Goal: Task Accomplishment & Management: Use online tool/utility

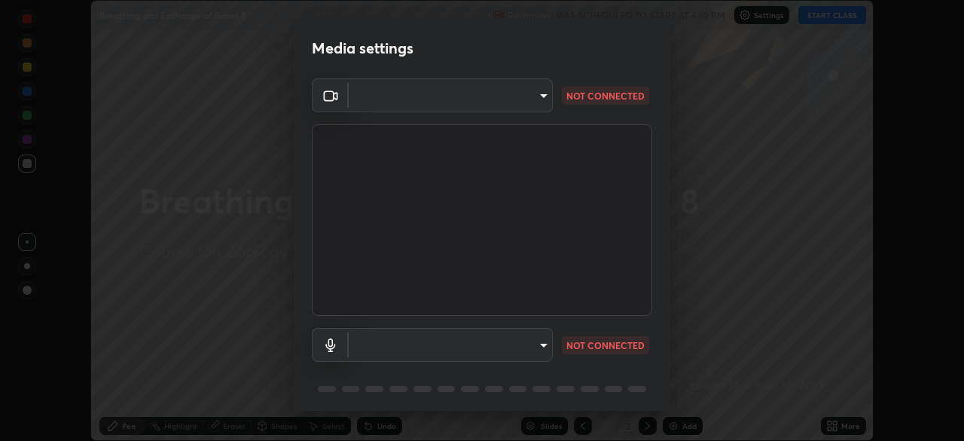
scroll to position [53, 0]
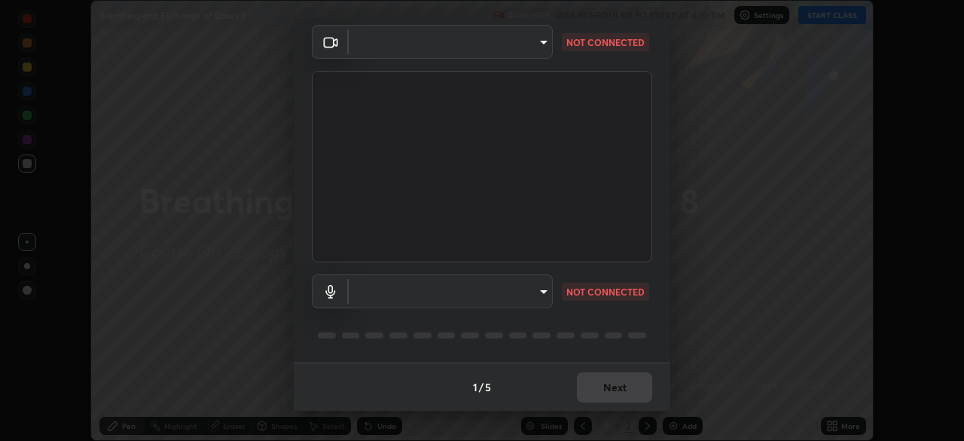
type input "72dbdc4cc3b3af6bca7f1e75d083a577e9752a5e240e0ef97287b3c987c4367e"
type input "communications"
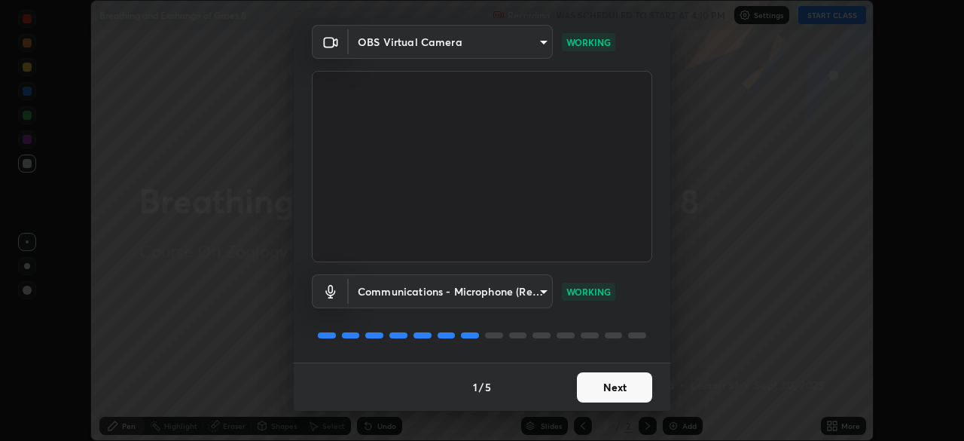
click at [614, 392] on button "Next" at bounding box center [614, 387] width 75 height 30
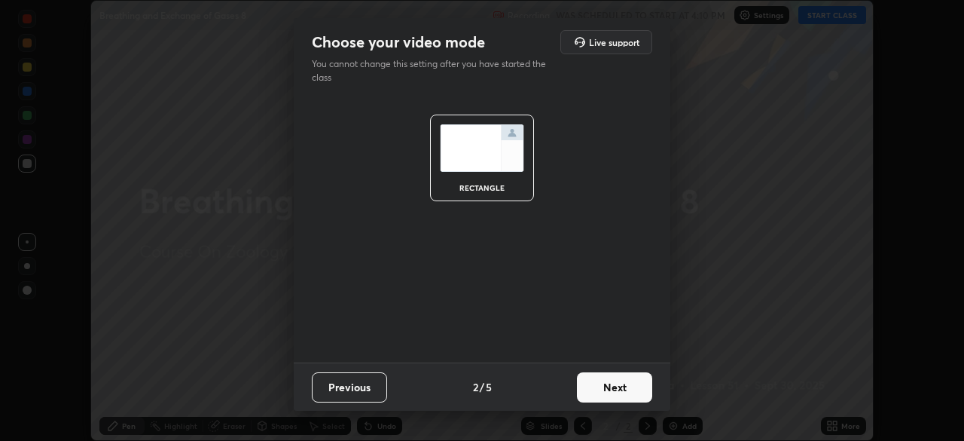
click at [616, 390] on button "Next" at bounding box center [614, 387] width 75 height 30
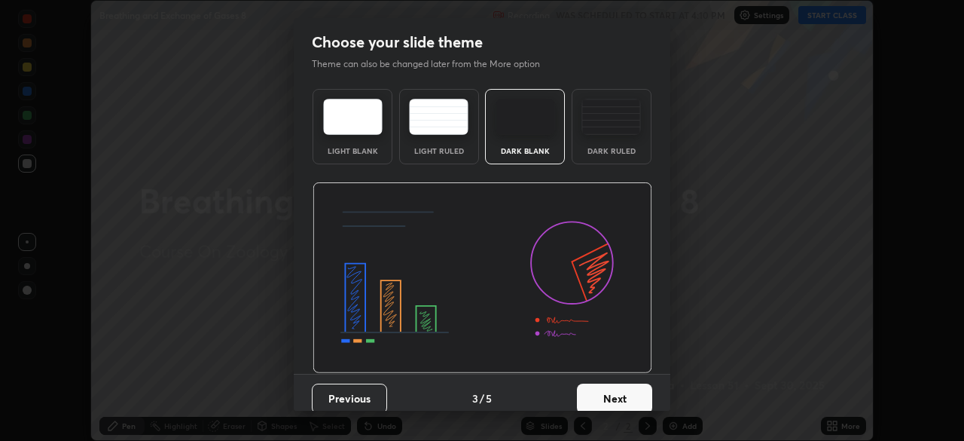
click at [617, 386] on button "Next" at bounding box center [614, 398] width 75 height 30
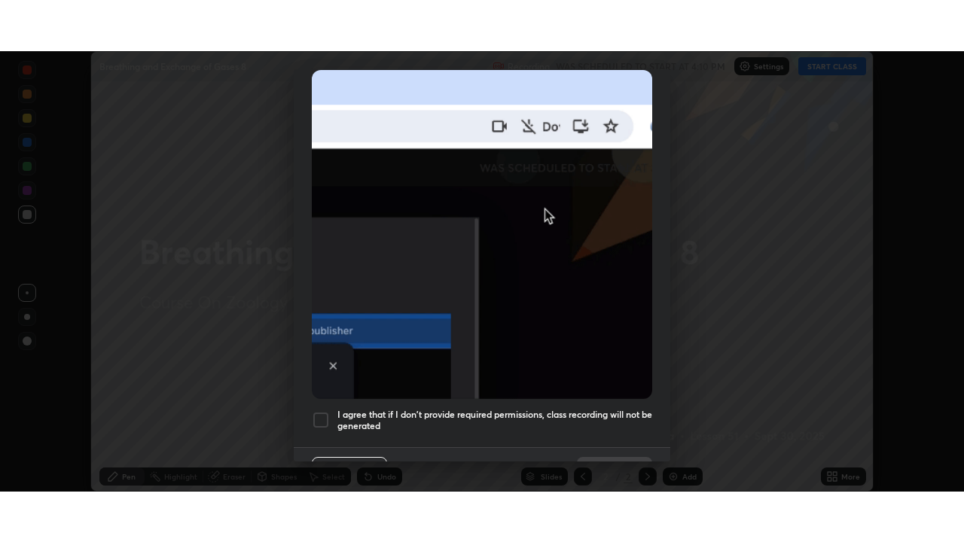
scroll to position [361, 0]
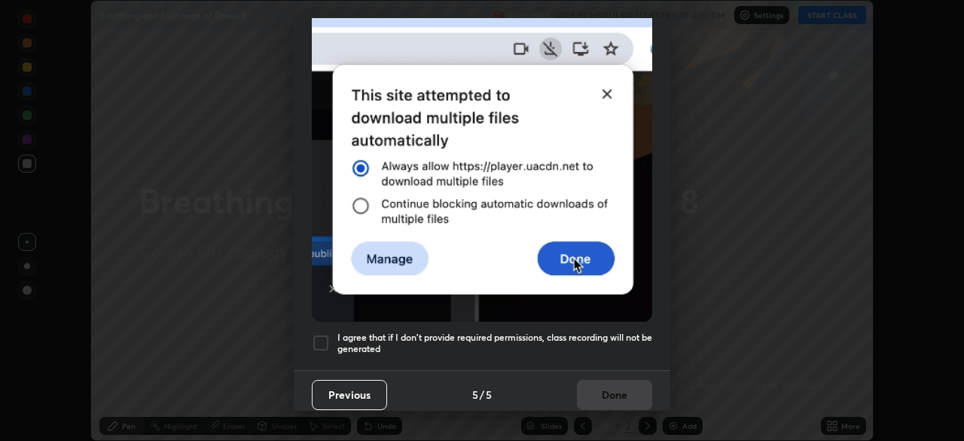
click at [618, 331] on h5 "I agree that if I don't provide required permissions, class recording will not …" at bounding box center [495, 342] width 315 height 23
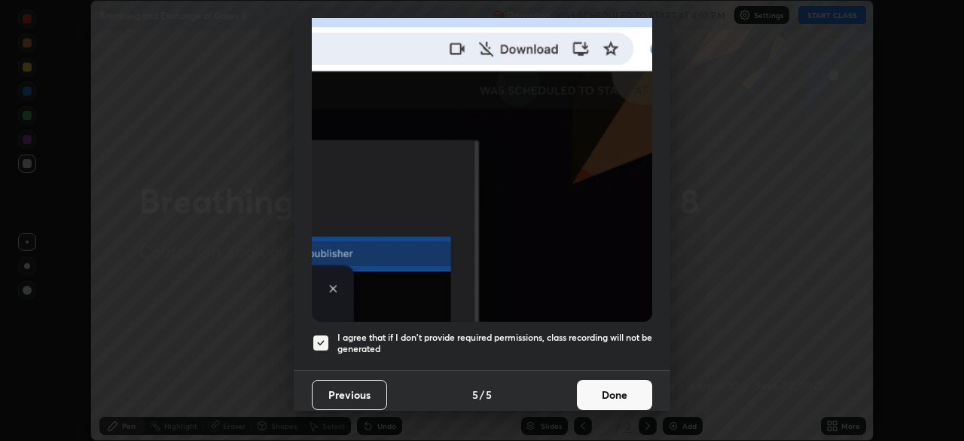
click at [614, 391] on button "Done" at bounding box center [614, 395] width 75 height 30
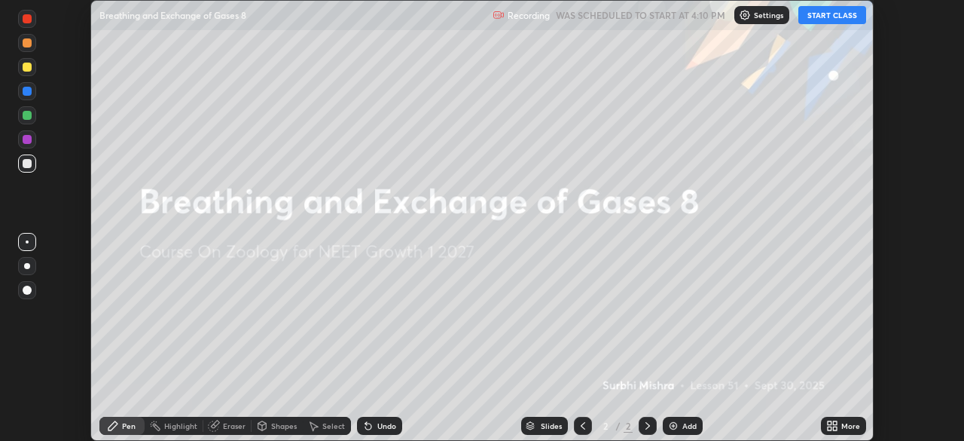
click at [814, 12] on button "START CLASS" at bounding box center [833, 15] width 68 height 18
click at [832, 424] on icon at bounding box center [832, 426] width 12 height 12
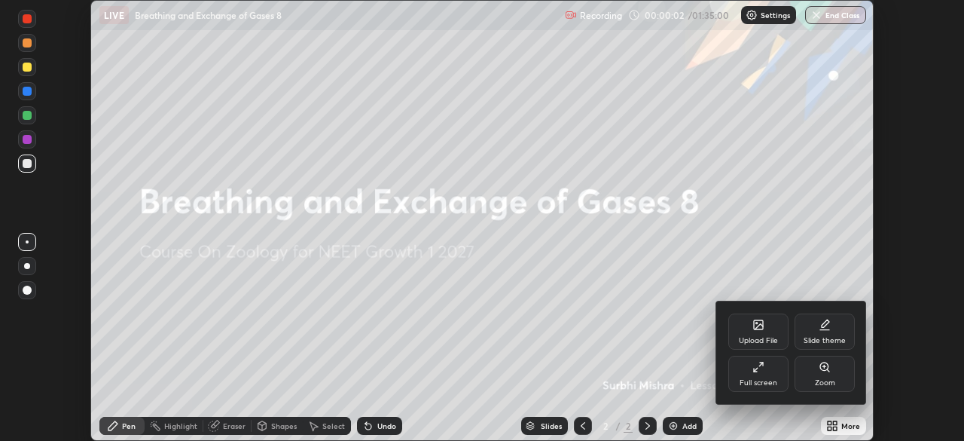
click at [774, 380] on div "Full screen" at bounding box center [759, 383] width 38 height 8
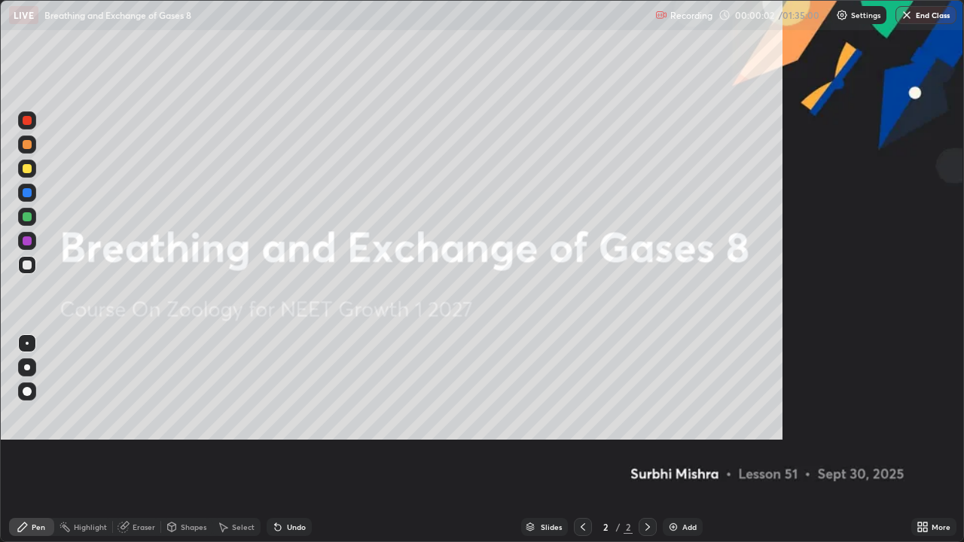
scroll to position [542, 964]
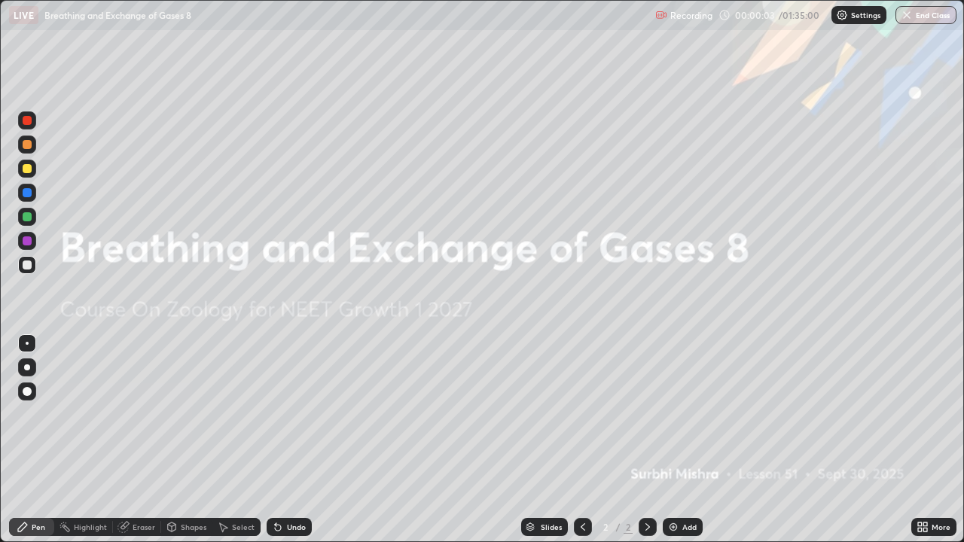
click at [689, 440] on div "Add" at bounding box center [690, 528] width 14 height 8
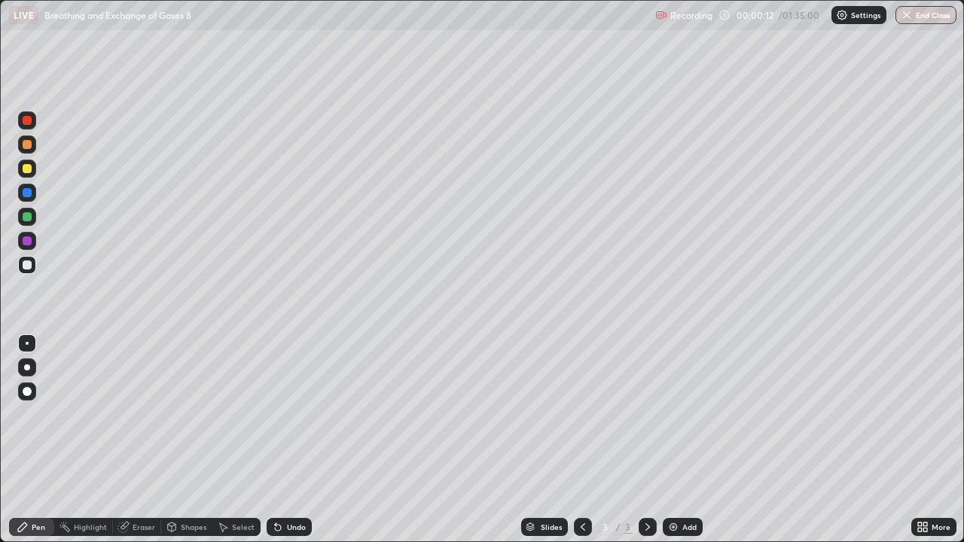
click at [30, 148] on div at bounding box center [27, 144] width 9 height 9
click at [23, 267] on div at bounding box center [27, 265] width 9 height 9
click at [222, 440] on icon at bounding box center [224, 528] width 8 height 9
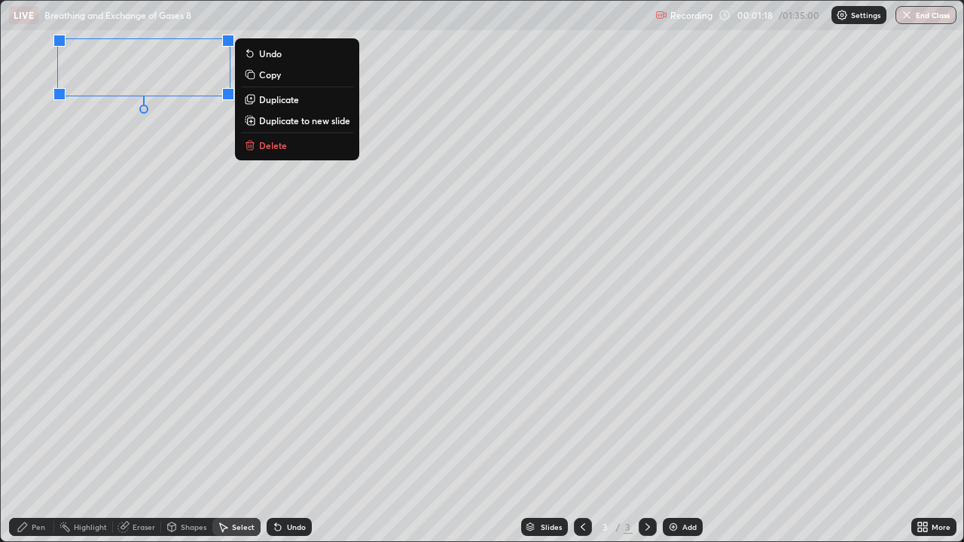
click at [39, 440] on div "Pen" at bounding box center [39, 528] width 14 height 8
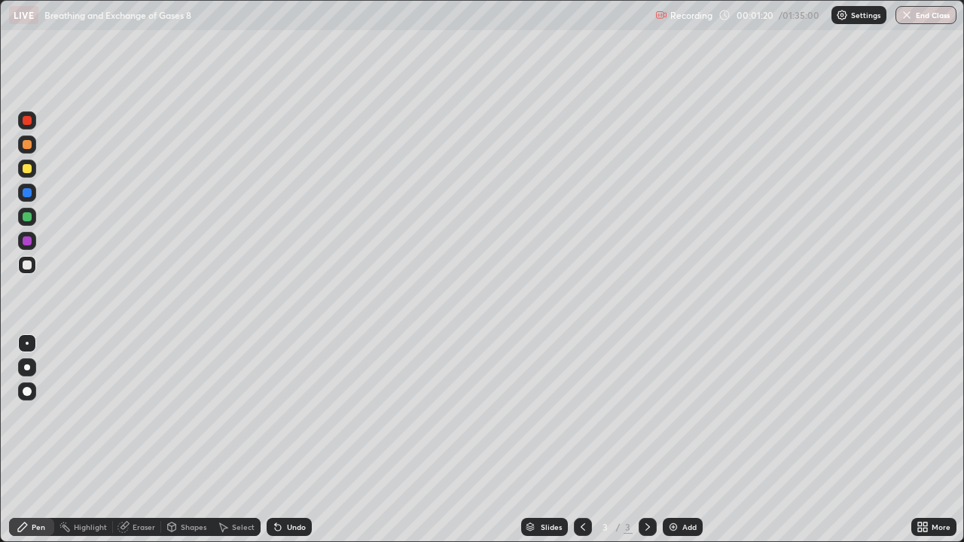
click at [31, 127] on div at bounding box center [27, 120] width 18 height 18
click at [220, 440] on icon at bounding box center [224, 528] width 8 height 9
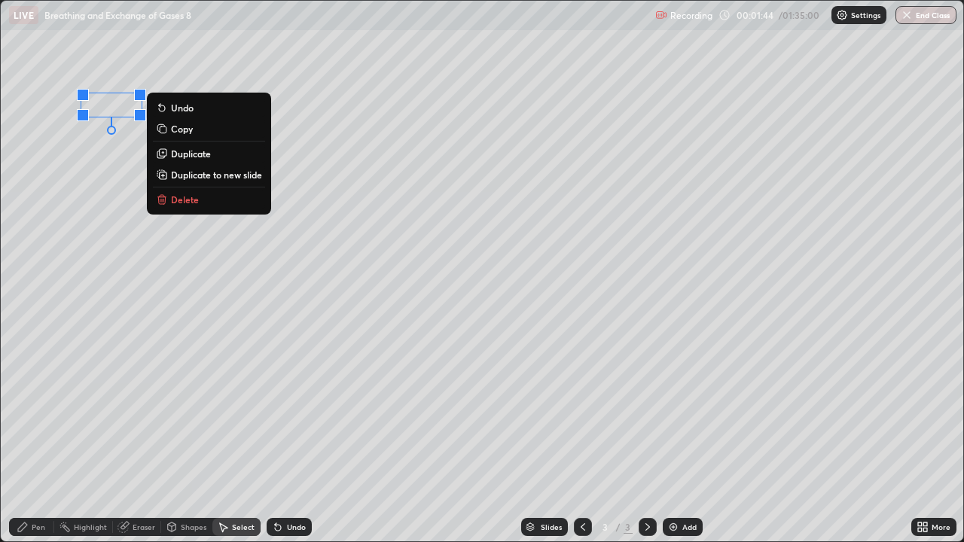
click at [45, 440] on div "Pen" at bounding box center [31, 527] width 45 height 18
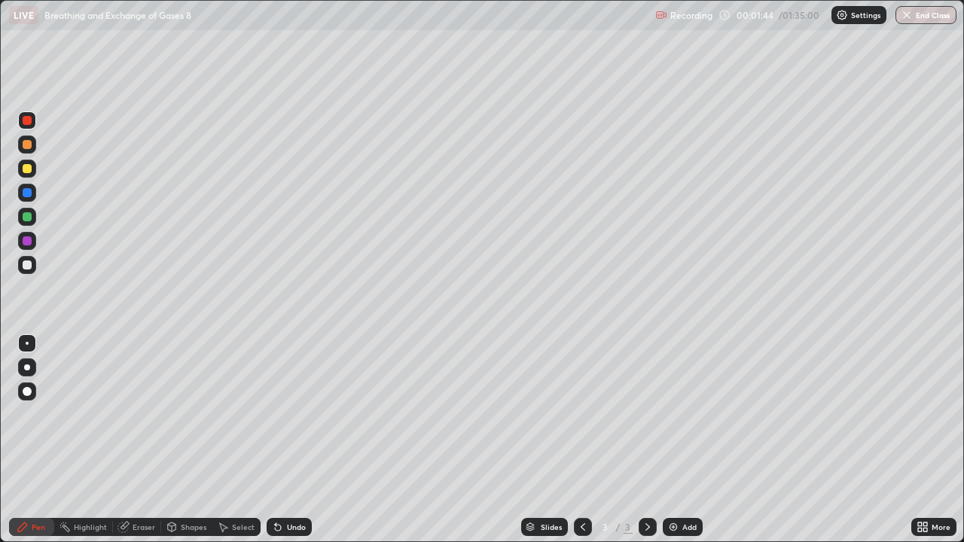
click at [27, 266] on div at bounding box center [27, 265] width 9 height 9
click at [172, 440] on icon at bounding box center [172, 527] width 8 height 9
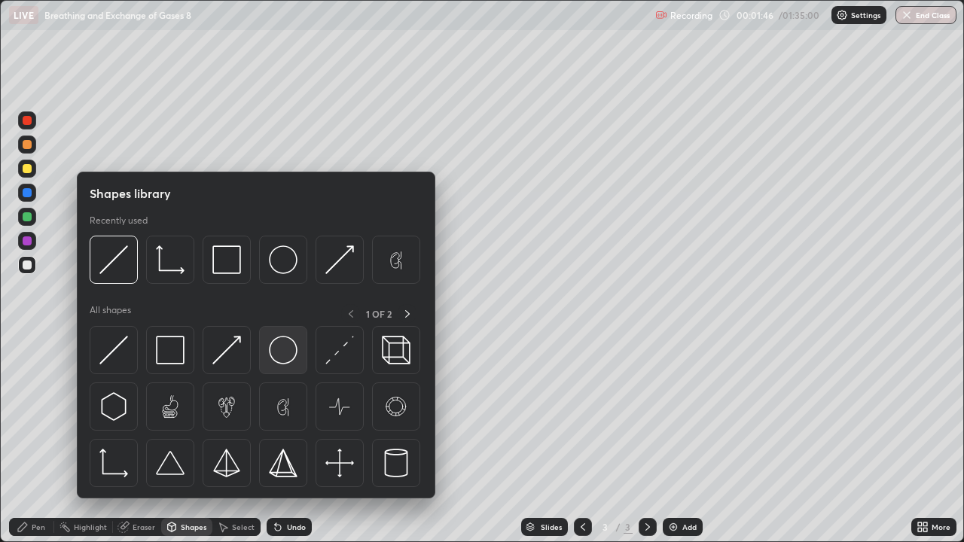
click at [274, 362] on img at bounding box center [283, 350] width 29 height 29
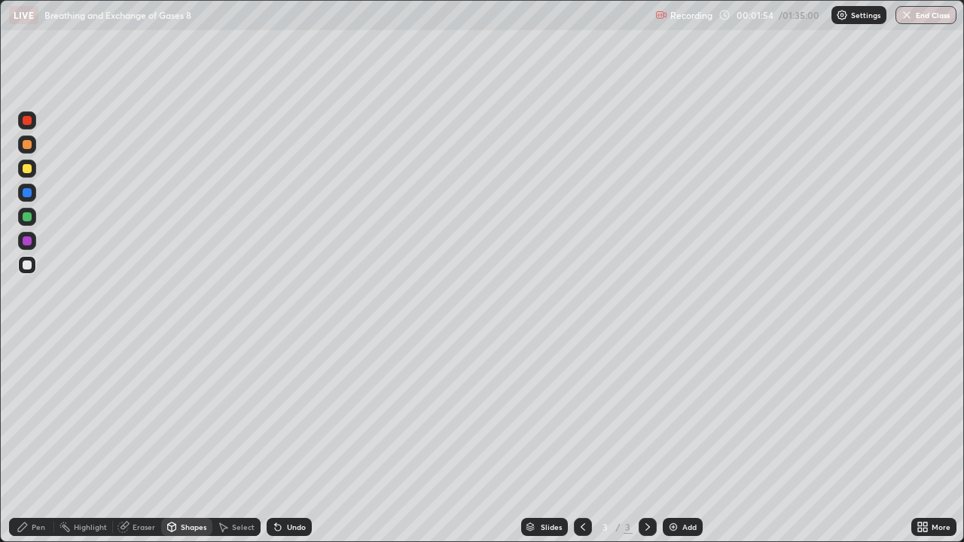
click at [177, 440] on div "Shapes" at bounding box center [186, 527] width 51 height 18
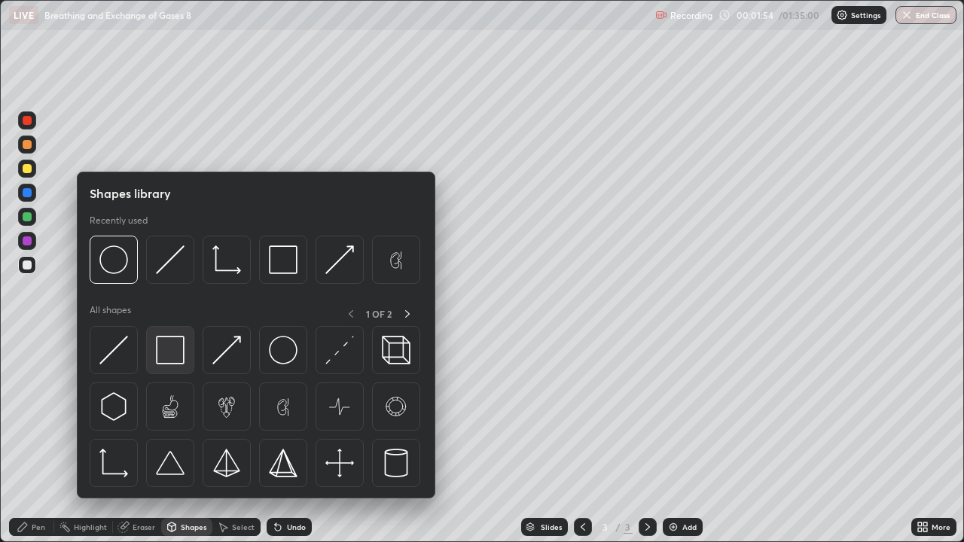
click at [170, 367] on div at bounding box center [170, 350] width 48 height 48
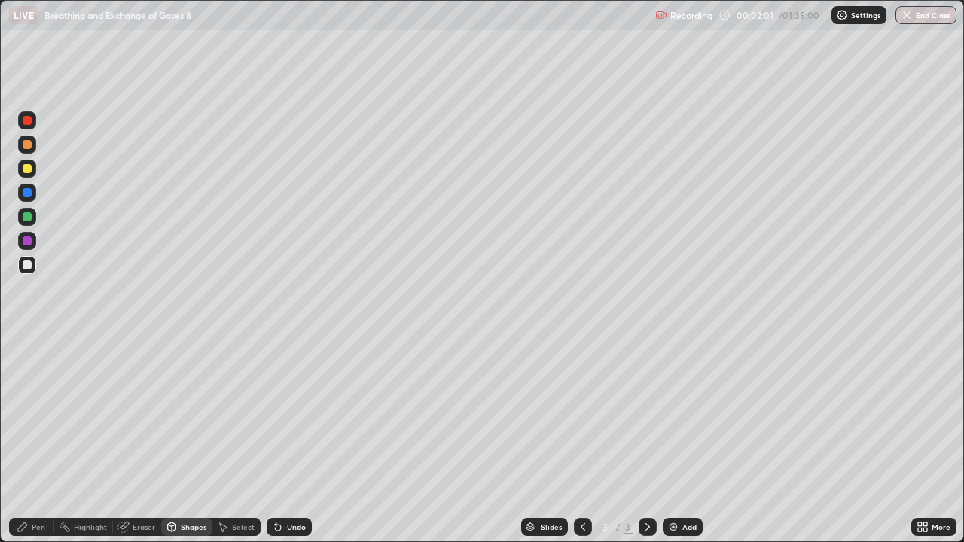
click at [38, 440] on div "Pen" at bounding box center [39, 528] width 14 height 8
click at [29, 124] on div at bounding box center [27, 120] width 9 height 9
click at [27, 368] on div at bounding box center [27, 368] width 6 height 6
click at [28, 271] on div at bounding box center [27, 265] width 18 height 18
click at [293, 440] on div "Undo" at bounding box center [296, 528] width 19 height 8
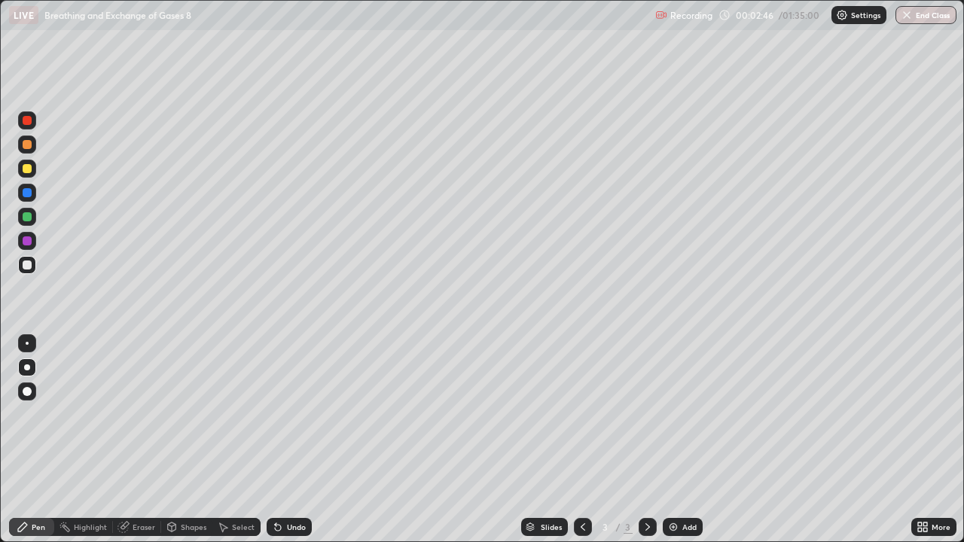
click at [27, 344] on div at bounding box center [27, 343] width 3 height 3
click at [27, 122] on div at bounding box center [27, 120] width 9 height 9
click at [27, 266] on div at bounding box center [27, 265] width 9 height 9
click at [283, 440] on div "Undo" at bounding box center [289, 527] width 45 height 18
click at [26, 171] on div at bounding box center [27, 168] width 9 height 9
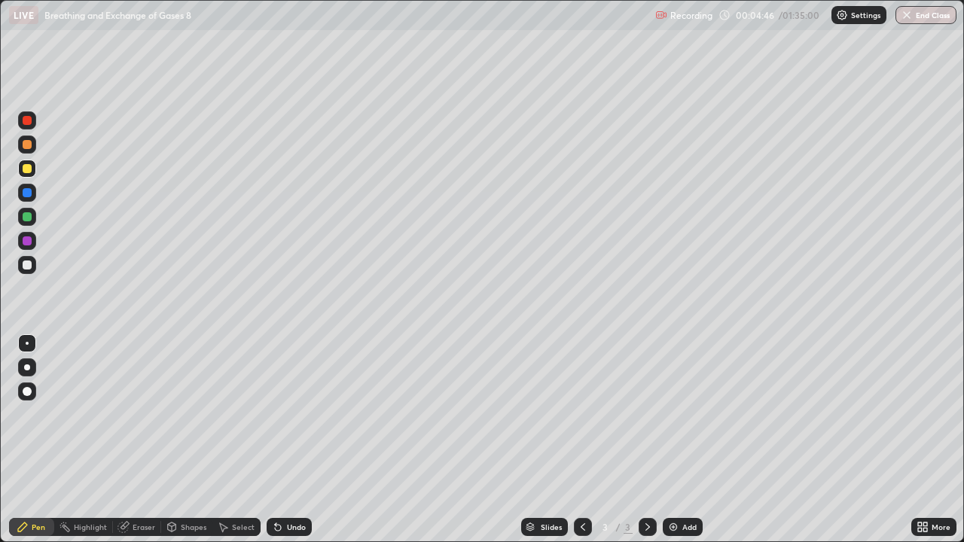
click at [300, 440] on div "Undo" at bounding box center [296, 528] width 19 height 8
click at [27, 266] on div at bounding box center [27, 265] width 9 height 9
click at [29, 174] on div at bounding box center [27, 169] width 18 height 18
click at [28, 145] on div at bounding box center [27, 144] width 9 height 9
click at [174, 440] on icon at bounding box center [172, 527] width 12 height 12
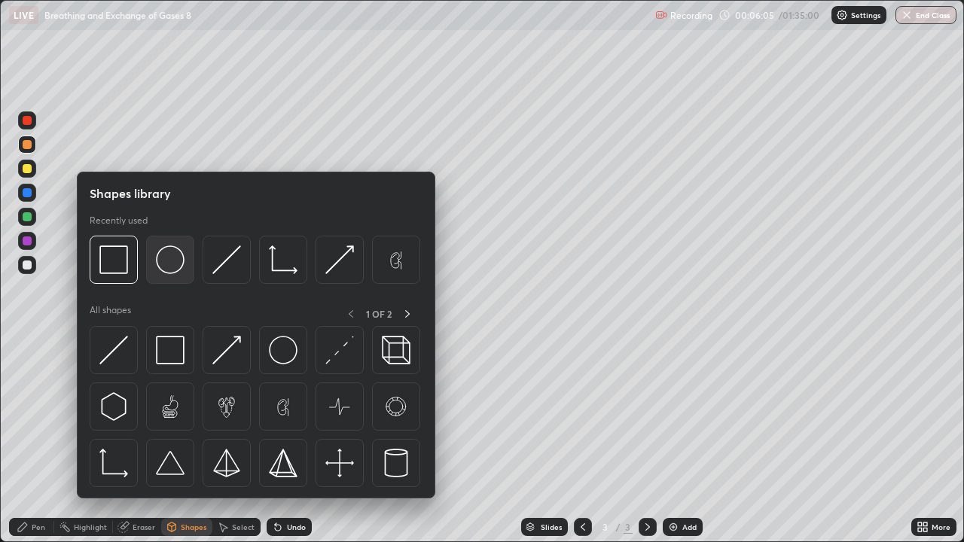
click at [161, 277] on div at bounding box center [170, 260] width 48 height 48
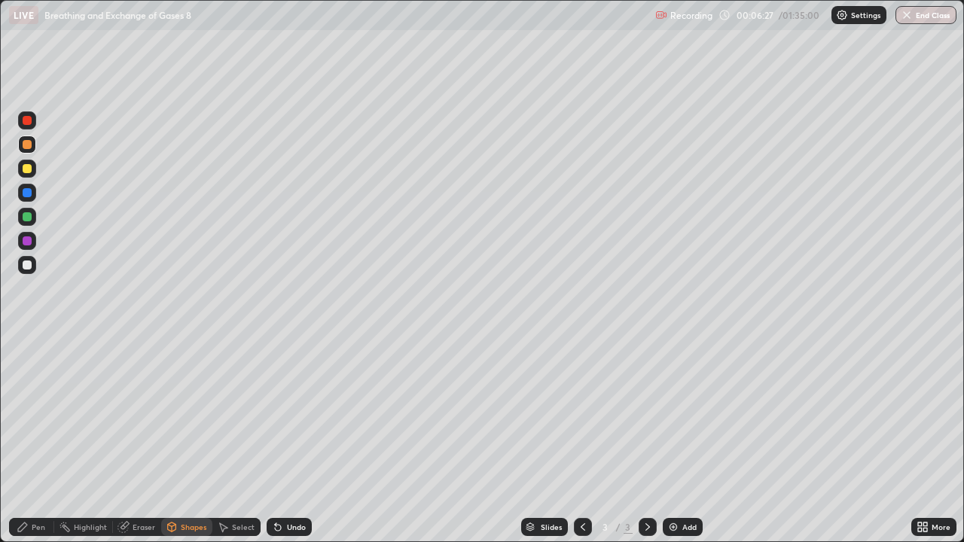
click at [296, 440] on div "Undo" at bounding box center [296, 528] width 19 height 8
click at [298, 440] on div "Undo" at bounding box center [296, 528] width 19 height 8
click at [43, 440] on div "Pen" at bounding box center [39, 528] width 14 height 8
click at [32, 199] on div at bounding box center [27, 193] width 18 height 18
click at [28, 269] on div at bounding box center [27, 265] width 9 height 9
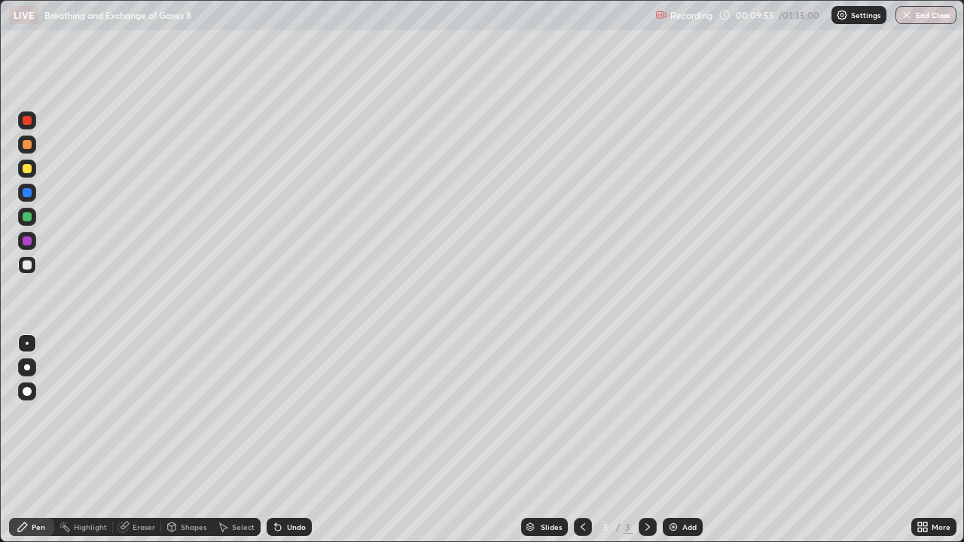
click at [300, 440] on div "Undo" at bounding box center [289, 527] width 45 height 18
click at [280, 440] on icon at bounding box center [278, 527] width 12 height 12
click at [680, 440] on div "Add" at bounding box center [683, 527] width 40 height 18
click at [291, 440] on div "Undo" at bounding box center [296, 528] width 19 height 8
click at [301, 440] on div "Undo" at bounding box center [296, 528] width 19 height 8
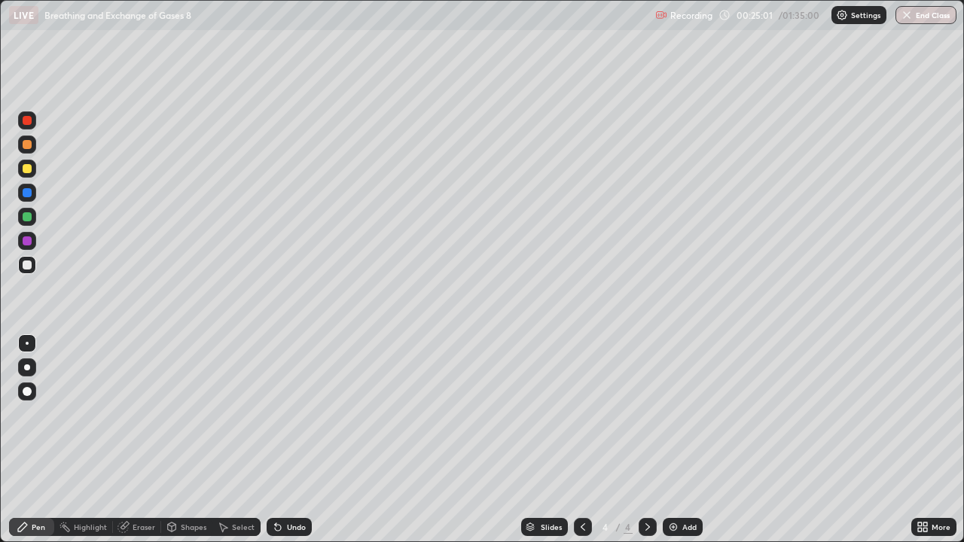
click at [297, 440] on div "Undo" at bounding box center [296, 528] width 19 height 8
click at [299, 440] on div "Undo" at bounding box center [296, 528] width 19 height 8
click at [27, 170] on div at bounding box center [27, 168] width 9 height 9
click at [304, 440] on div "Undo" at bounding box center [296, 528] width 19 height 8
click at [296, 440] on div "Undo" at bounding box center [296, 528] width 19 height 8
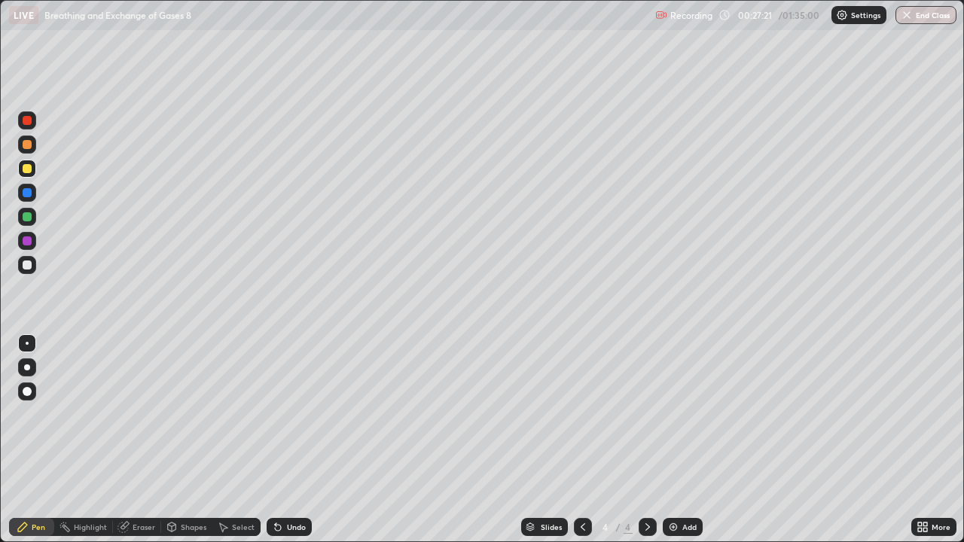
click at [299, 440] on div "Undo" at bounding box center [296, 528] width 19 height 8
click at [297, 440] on div "Undo" at bounding box center [296, 528] width 19 height 8
click at [301, 440] on div "Undo" at bounding box center [296, 528] width 19 height 8
click at [288, 440] on div "Undo" at bounding box center [296, 528] width 19 height 8
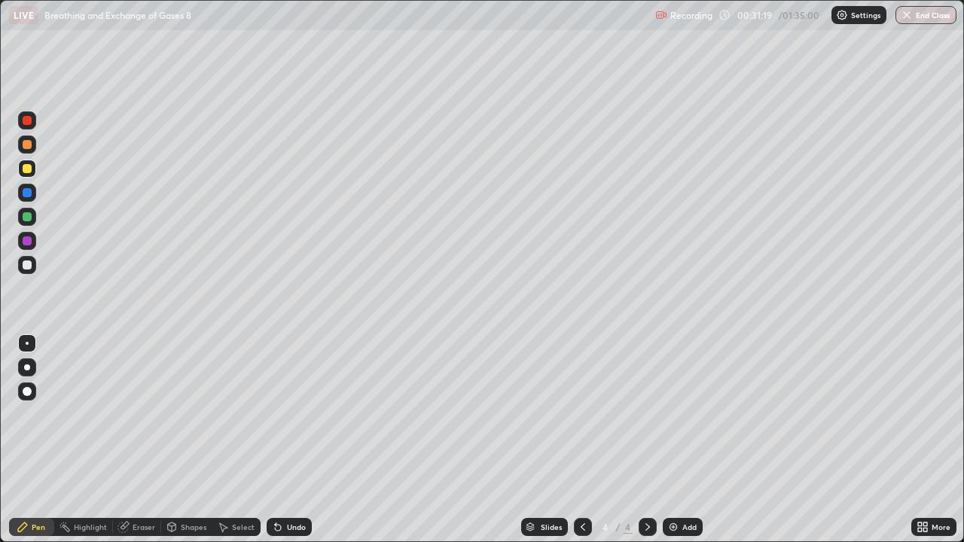
click at [689, 440] on div "Add" at bounding box center [690, 528] width 14 height 8
click at [287, 440] on div "Undo" at bounding box center [296, 528] width 19 height 8
click at [290, 440] on div "Undo" at bounding box center [296, 528] width 19 height 8
click at [144, 440] on div "Eraser" at bounding box center [137, 527] width 48 height 18
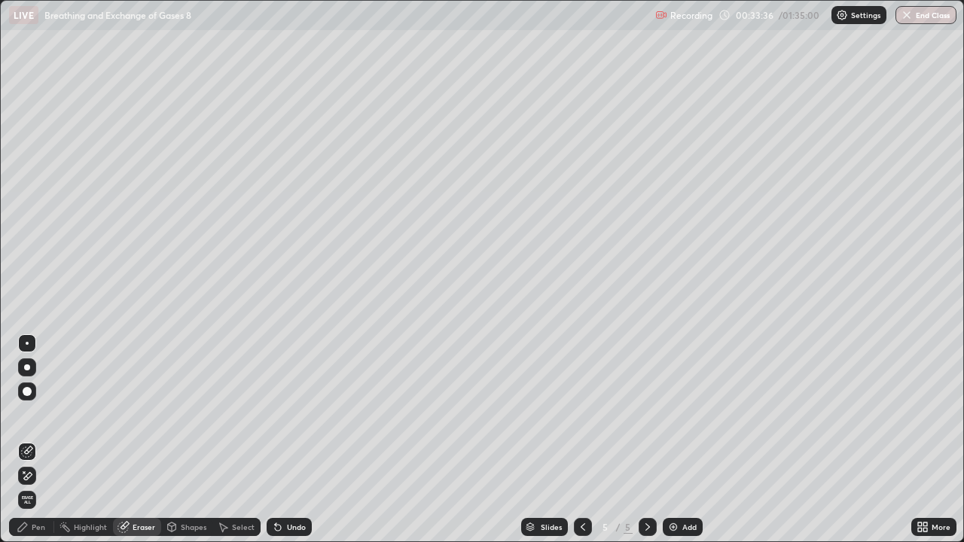
click at [39, 440] on div "Pen" at bounding box center [39, 528] width 14 height 8
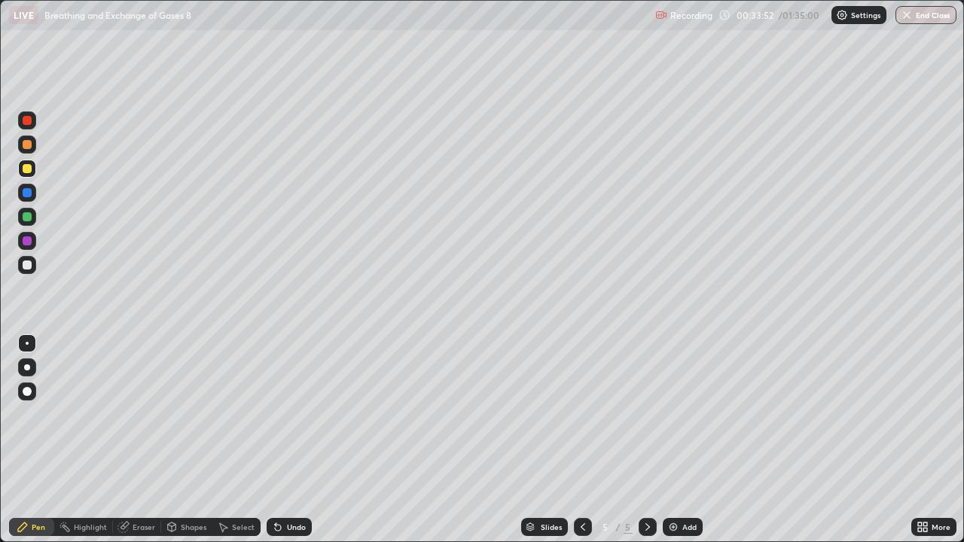
click at [275, 440] on icon at bounding box center [278, 528] width 6 height 6
click at [293, 440] on div "Undo" at bounding box center [296, 528] width 19 height 8
click at [289, 440] on div "Undo" at bounding box center [296, 528] width 19 height 8
click at [305, 440] on div "Undo" at bounding box center [289, 527] width 45 height 18
click at [301, 440] on div "Undo" at bounding box center [296, 528] width 19 height 8
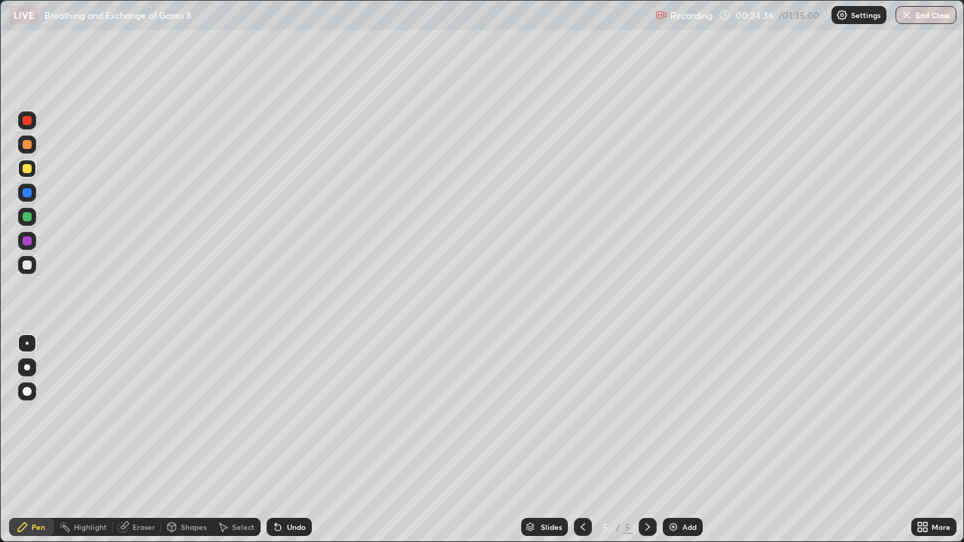
click at [296, 440] on div "Undo" at bounding box center [296, 528] width 19 height 8
click at [305, 440] on div "Undo" at bounding box center [289, 527] width 45 height 18
click at [298, 440] on div "Undo" at bounding box center [296, 528] width 19 height 8
click at [297, 440] on div "Undo" at bounding box center [296, 528] width 19 height 8
click at [276, 440] on icon at bounding box center [278, 528] width 6 height 6
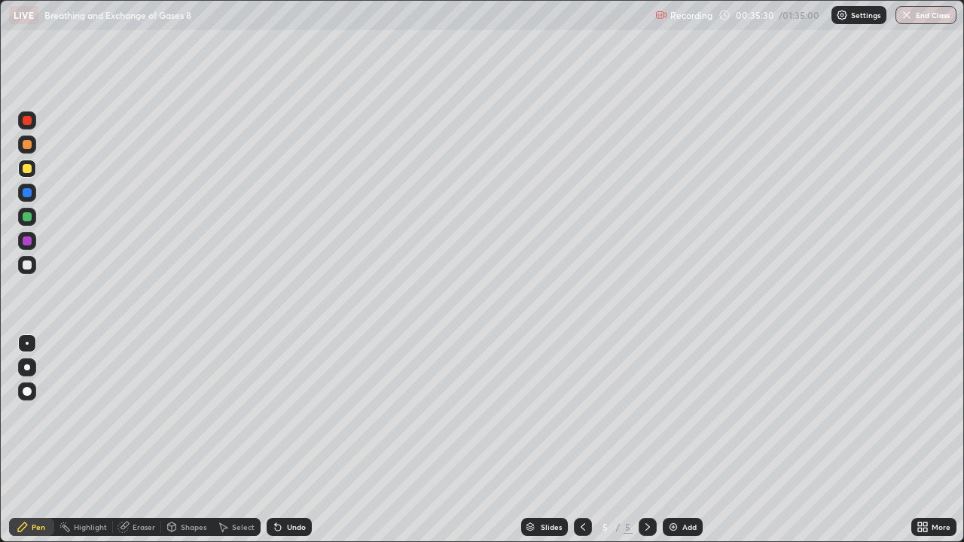
click at [280, 440] on icon at bounding box center [278, 527] width 12 height 12
click at [292, 440] on div "Undo" at bounding box center [296, 528] width 19 height 8
click at [279, 440] on icon at bounding box center [278, 528] width 6 height 6
click at [675, 440] on img at bounding box center [673, 527] width 12 height 12
click at [27, 266] on div at bounding box center [27, 265] width 9 height 9
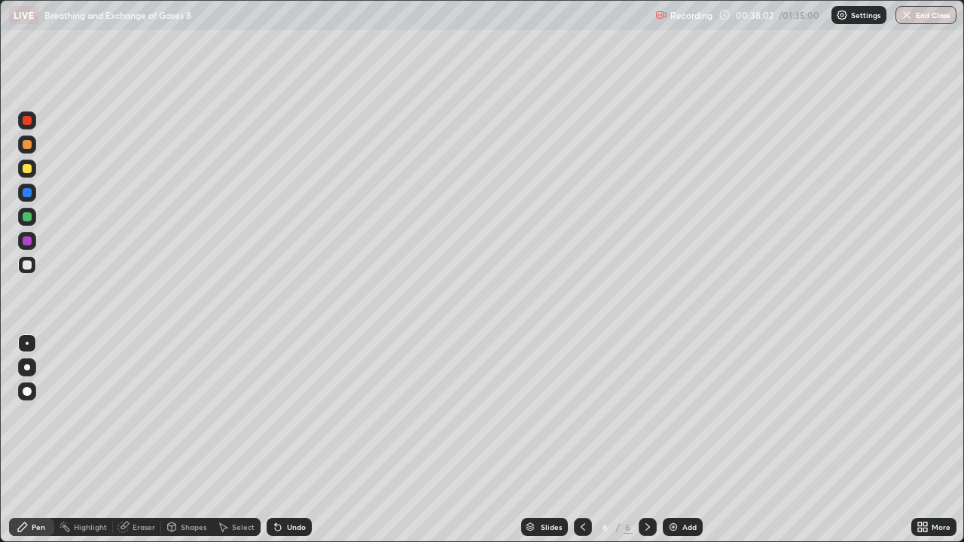
click at [582, 440] on icon at bounding box center [583, 528] width 5 height 8
click at [582, 440] on icon at bounding box center [583, 527] width 12 height 12
click at [646, 440] on icon at bounding box center [648, 527] width 12 height 12
click at [647, 440] on icon at bounding box center [648, 528] width 5 height 8
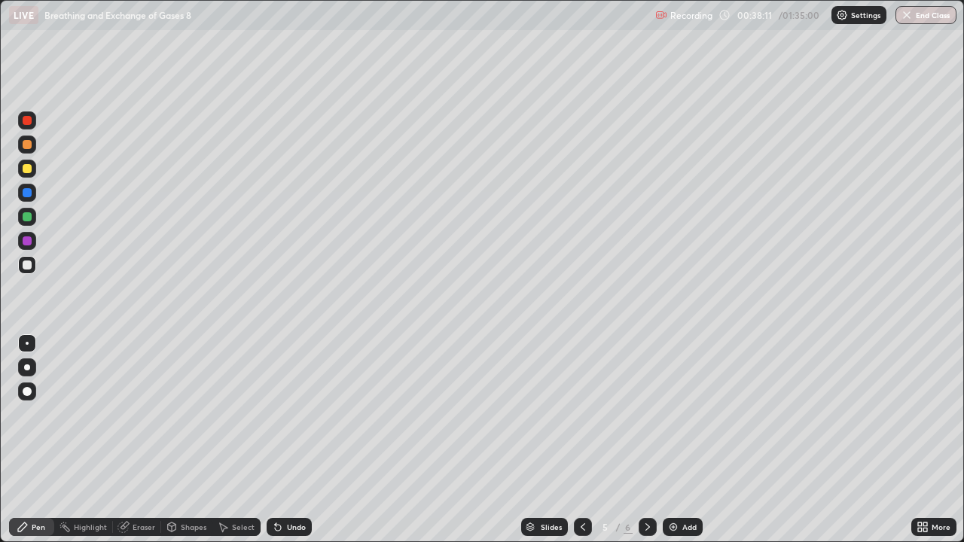
click at [646, 440] on icon at bounding box center [648, 527] width 12 height 12
click at [35, 129] on div at bounding box center [27, 120] width 18 height 24
click at [29, 273] on div at bounding box center [27, 265] width 18 height 18
click at [29, 371] on div at bounding box center [27, 368] width 18 height 18
click at [189, 440] on div "Shapes" at bounding box center [194, 528] width 26 height 8
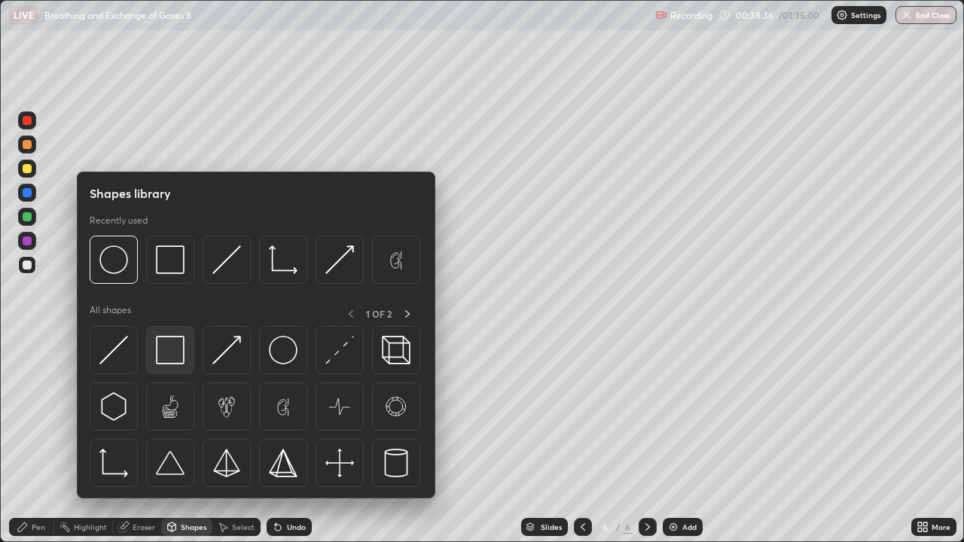
click at [182, 368] on div at bounding box center [170, 350] width 48 height 48
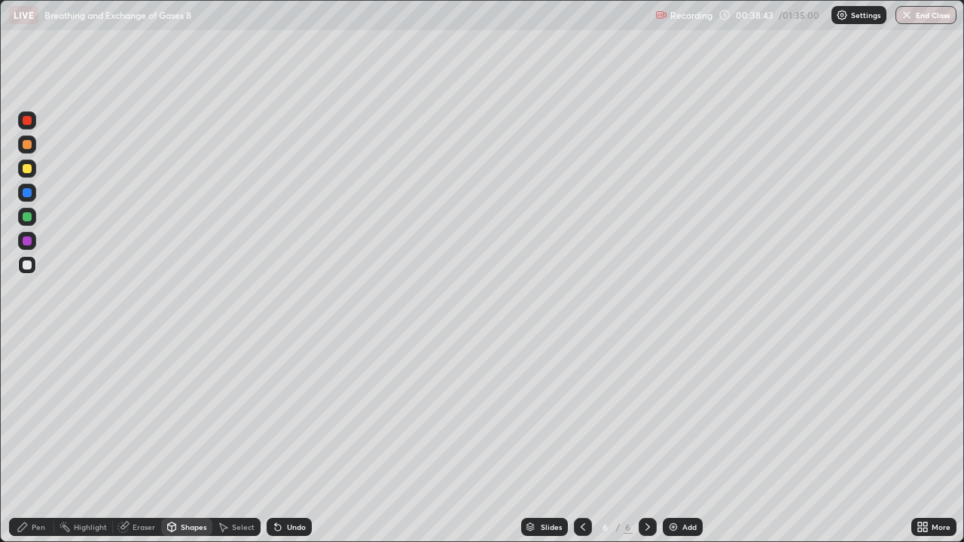
click at [32, 440] on div "Pen" at bounding box center [39, 528] width 14 height 8
click at [27, 121] on div at bounding box center [27, 120] width 9 height 9
click at [27, 344] on div at bounding box center [27, 343] width 3 height 3
click at [29, 266] on div at bounding box center [27, 265] width 9 height 9
click at [590, 440] on div at bounding box center [583, 527] width 18 height 18
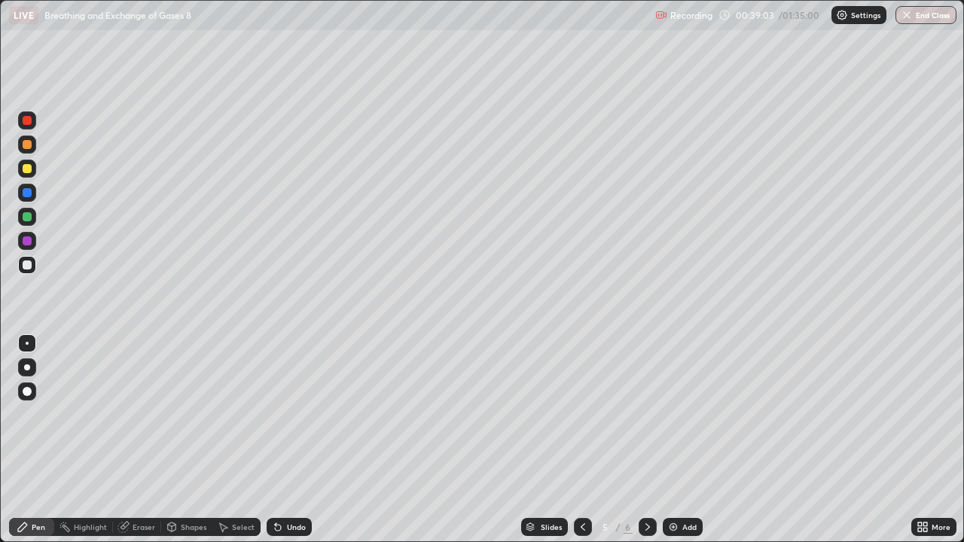
click at [582, 440] on icon at bounding box center [583, 527] width 12 height 12
click at [653, 440] on div at bounding box center [648, 527] width 18 height 18
click at [652, 440] on icon at bounding box center [648, 527] width 12 height 12
click at [646, 440] on icon at bounding box center [648, 527] width 12 height 12
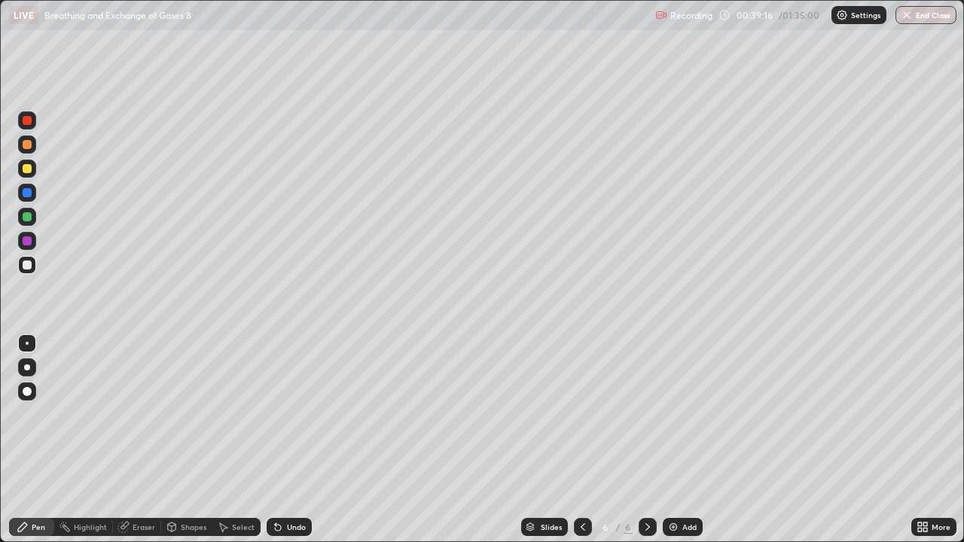
click at [295, 440] on div "Undo" at bounding box center [296, 528] width 19 height 8
click at [30, 218] on div at bounding box center [27, 216] width 9 height 9
click at [28, 265] on div at bounding box center [27, 265] width 9 height 9
click at [582, 440] on icon at bounding box center [583, 527] width 12 height 12
click at [581, 440] on icon at bounding box center [583, 527] width 12 height 12
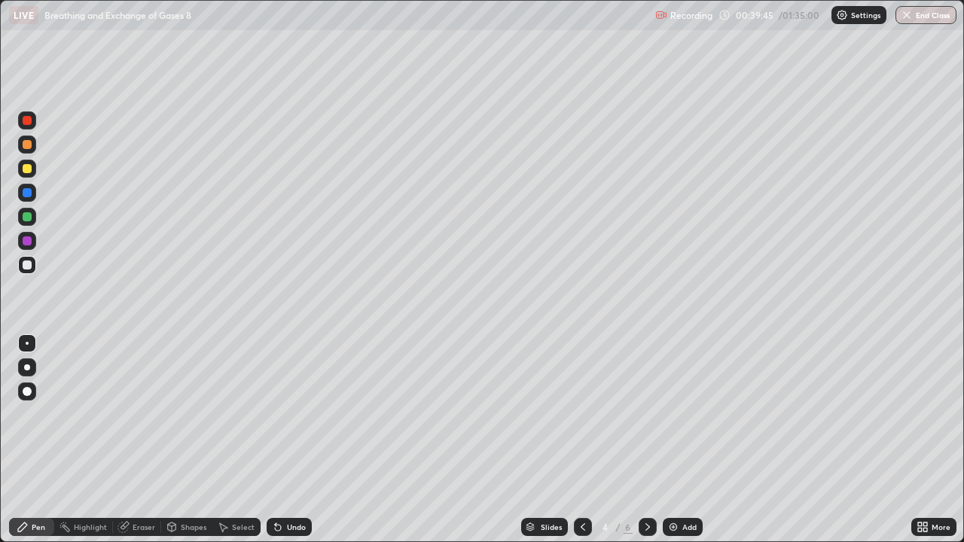
click at [582, 440] on icon at bounding box center [583, 527] width 12 height 12
click at [646, 440] on icon at bounding box center [648, 527] width 12 height 12
click at [646, 440] on icon at bounding box center [648, 528] width 5 height 8
click at [646, 440] on icon at bounding box center [648, 527] width 12 height 12
click at [296, 440] on div "Undo" at bounding box center [296, 528] width 19 height 8
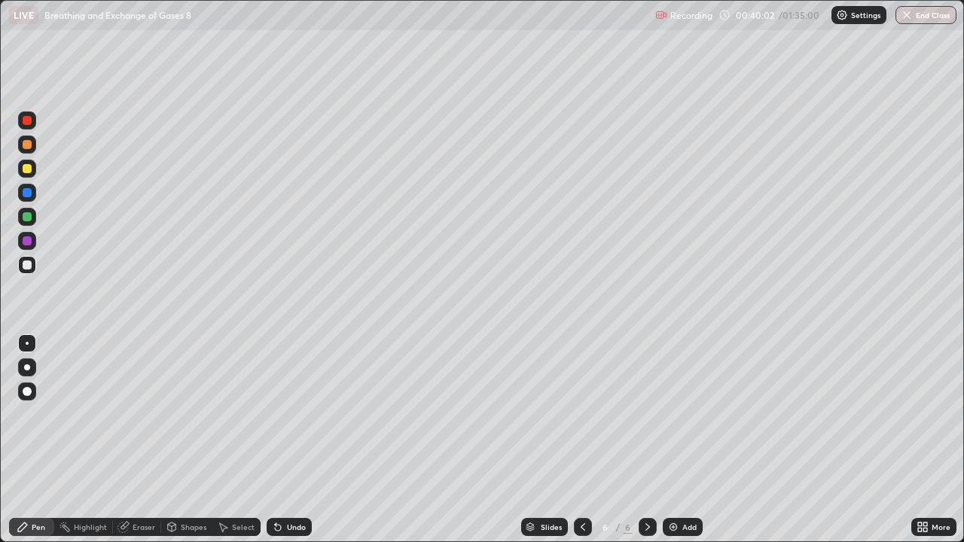
click at [296, 440] on div "Undo" at bounding box center [296, 528] width 19 height 8
click at [294, 440] on div "Undo" at bounding box center [296, 528] width 19 height 8
click at [582, 440] on icon at bounding box center [583, 527] width 12 height 12
click at [584, 440] on icon at bounding box center [583, 527] width 12 height 12
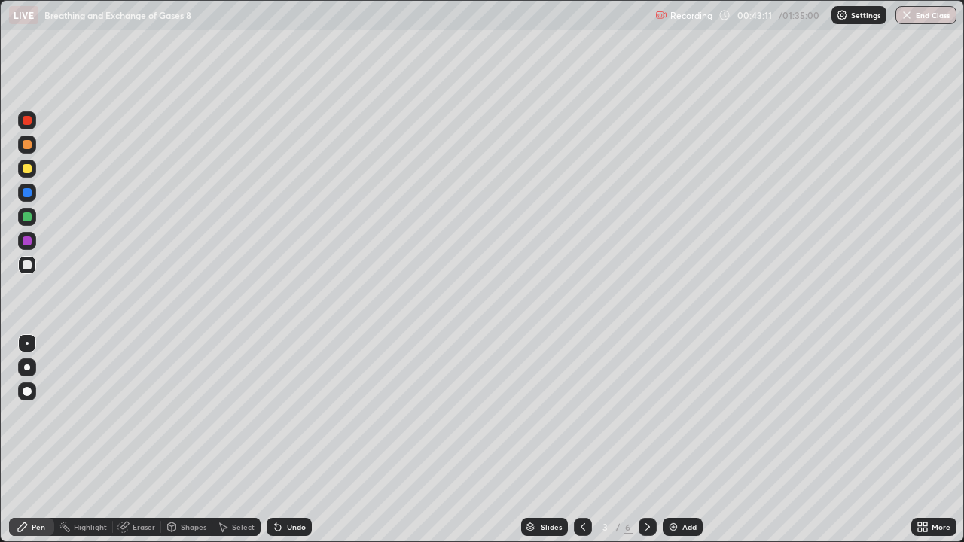
click at [646, 440] on icon at bounding box center [648, 528] width 5 height 8
click at [643, 440] on icon at bounding box center [648, 527] width 12 height 12
click at [646, 440] on div at bounding box center [648, 527] width 18 height 18
click at [280, 440] on icon at bounding box center [278, 527] width 12 height 12
click at [145, 440] on div "Eraser" at bounding box center [144, 528] width 23 height 8
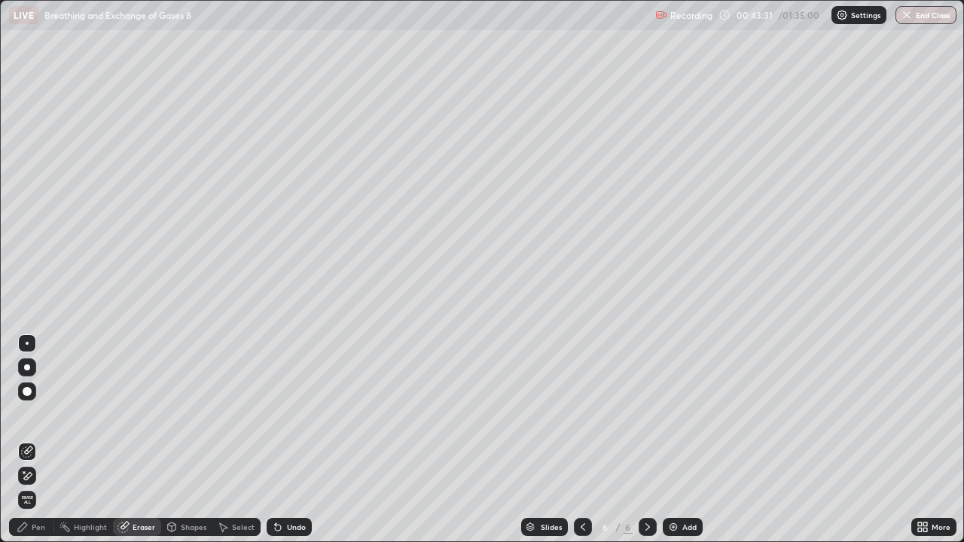
click at [35, 440] on div "Pen" at bounding box center [39, 528] width 14 height 8
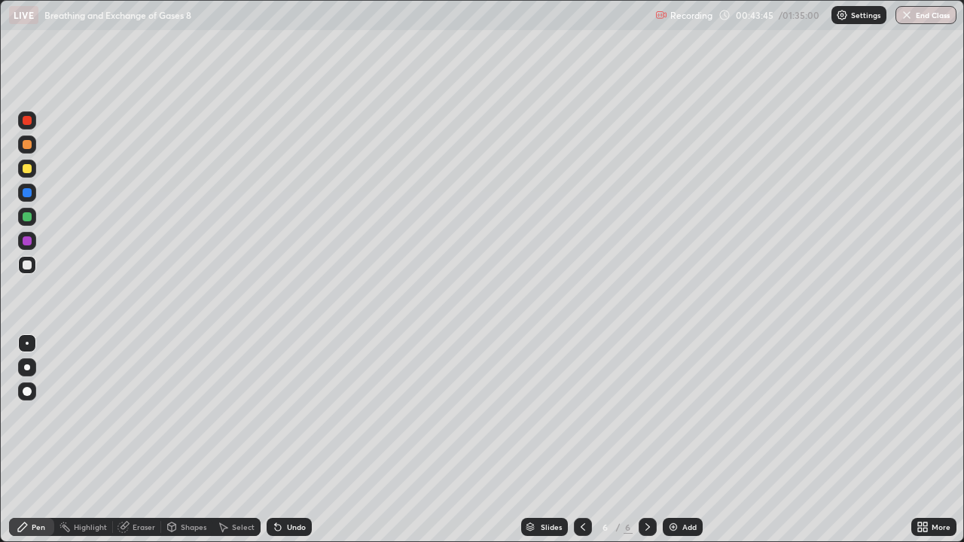
click at [287, 440] on div "Undo" at bounding box center [296, 528] width 19 height 8
click at [292, 440] on div "Undo" at bounding box center [296, 528] width 19 height 8
click at [295, 440] on div "Undo" at bounding box center [296, 528] width 19 height 8
click at [287, 440] on div "Undo" at bounding box center [296, 528] width 19 height 8
click at [27, 170] on div at bounding box center [27, 168] width 9 height 9
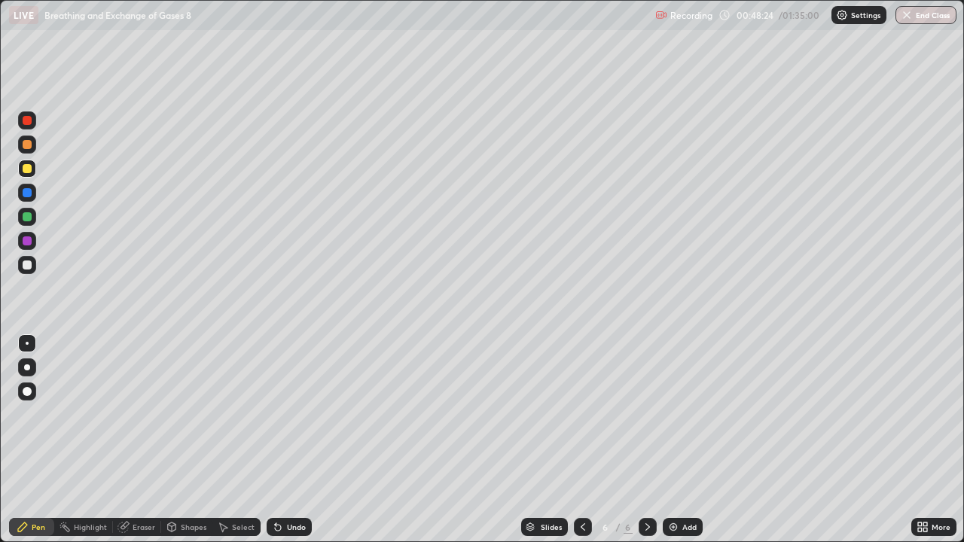
click at [300, 440] on div "Undo" at bounding box center [296, 528] width 19 height 8
click at [692, 440] on div "Add" at bounding box center [690, 528] width 14 height 8
click at [31, 128] on div at bounding box center [27, 120] width 18 height 18
click at [287, 440] on div "Undo" at bounding box center [296, 528] width 19 height 8
click at [288, 440] on div "Undo" at bounding box center [296, 528] width 19 height 8
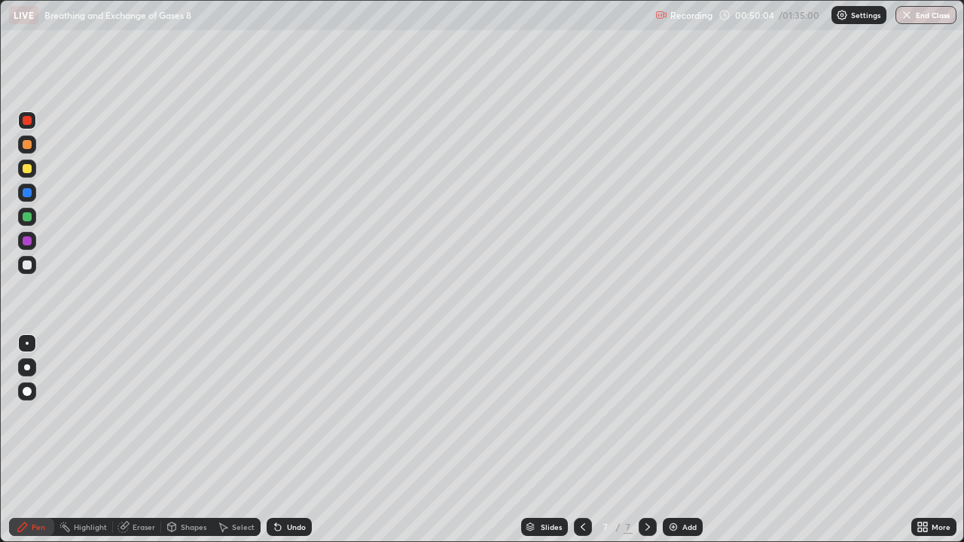
click at [296, 440] on div "Undo" at bounding box center [296, 528] width 19 height 8
click at [300, 440] on div "Undo" at bounding box center [296, 528] width 19 height 8
click at [28, 169] on div at bounding box center [27, 168] width 9 height 9
click at [278, 440] on icon at bounding box center [278, 527] width 12 height 12
click at [139, 440] on div "Eraser" at bounding box center [144, 528] width 23 height 8
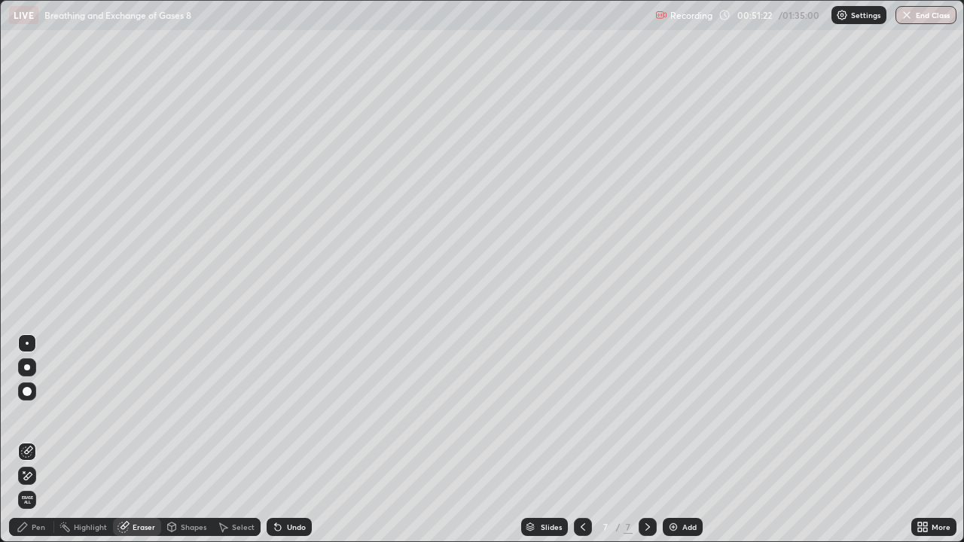
click at [33, 440] on div "Pen" at bounding box center [39, 528] width 14 height 8
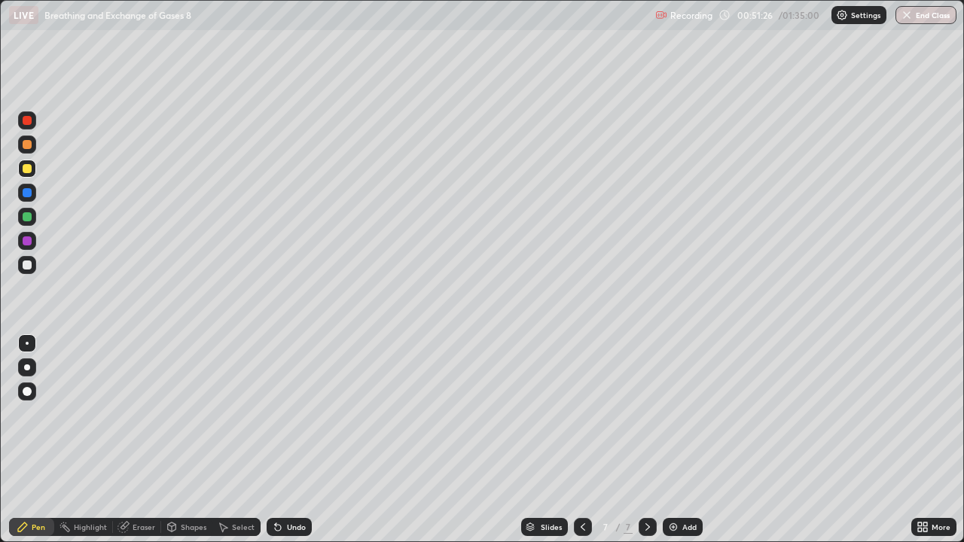
click at [277, 440] on icon at bounding box center [278, 528] width 6 height 6
click at [278, 440] on icon at bounding box center [278, 528] width 6 height 6
click at [29, 270] on div at bounding box center [27, 265] width 18 height 18
click at [275, 440] on icon at bounding box center [278, 527] width 12 height 12
click at [274, 440] on icon at bounding box center [278, 527] width 12 height 12
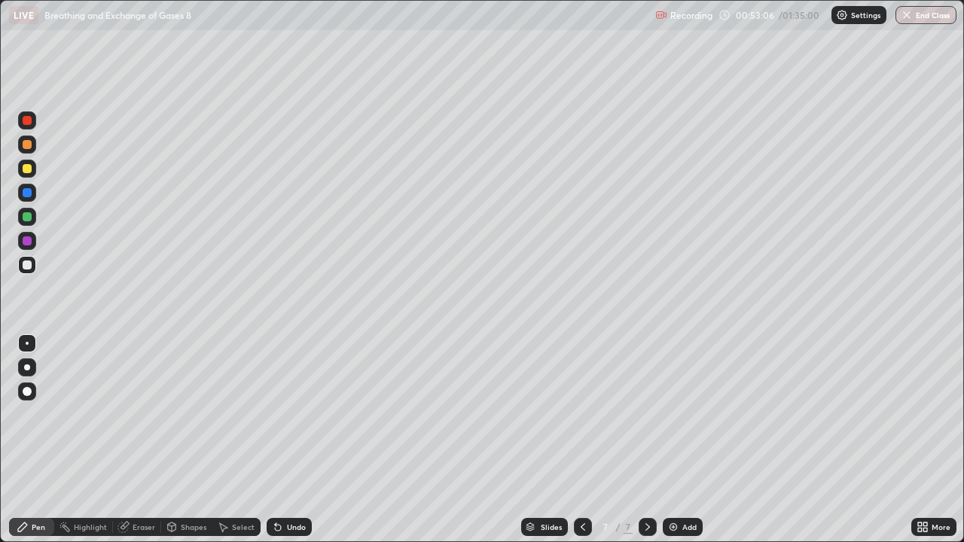
click at [125, 440] on icon at bounding box center [123, 528] width 10 height 10
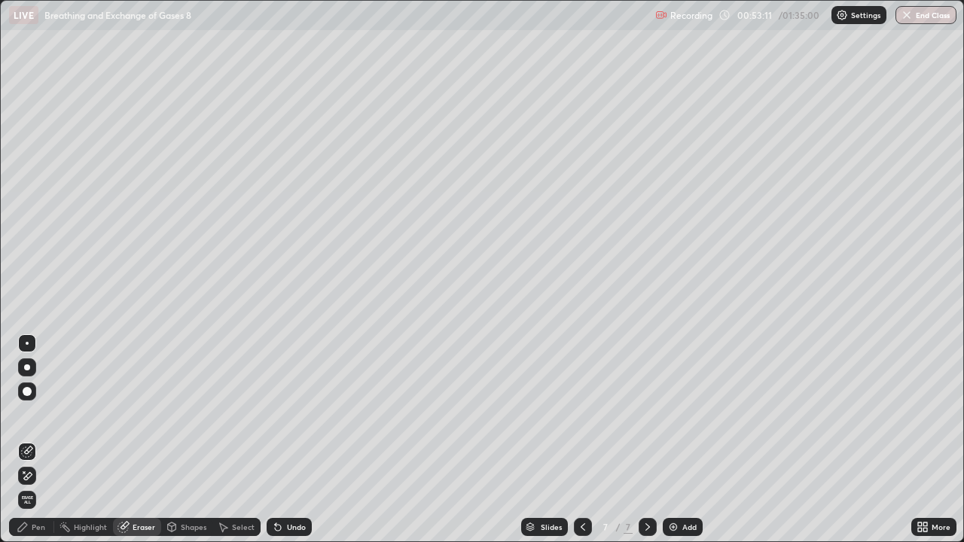
click at [38, 440] on div "Pen" at bounding box center [39, 528] width 14 height 8
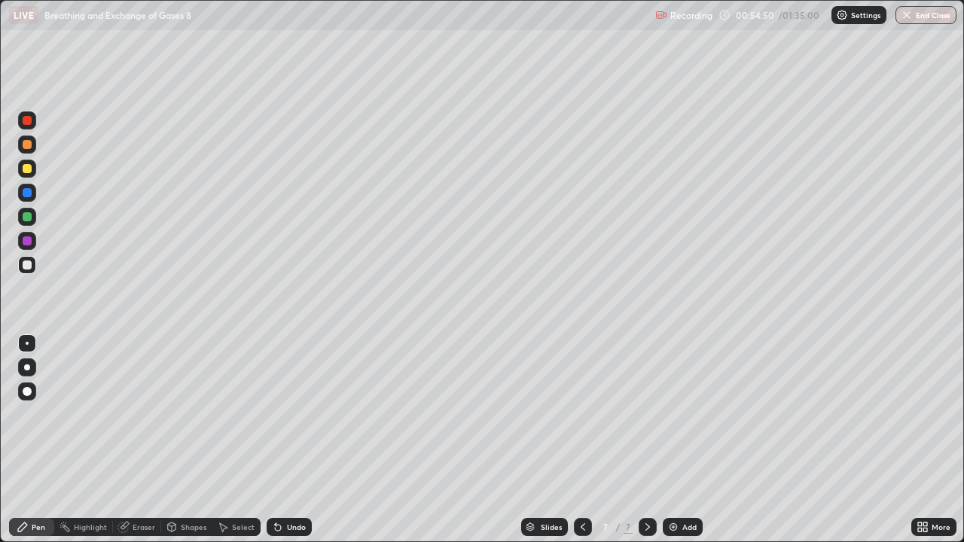
click at [670, 440] on img at bounding box center [673, 527] width 12 height 12
click at [33, 151] on div at bounding box center [27, 145] width 18 height 18
click at [581, 440] on icon at bounding box center [583, 527] width 12 height 12
click at [32, 243] on div at bounding box center [27, 241] width 18 height 18
click at [646, 440] on icon at bounding box center [648, 527] width 12 height 12
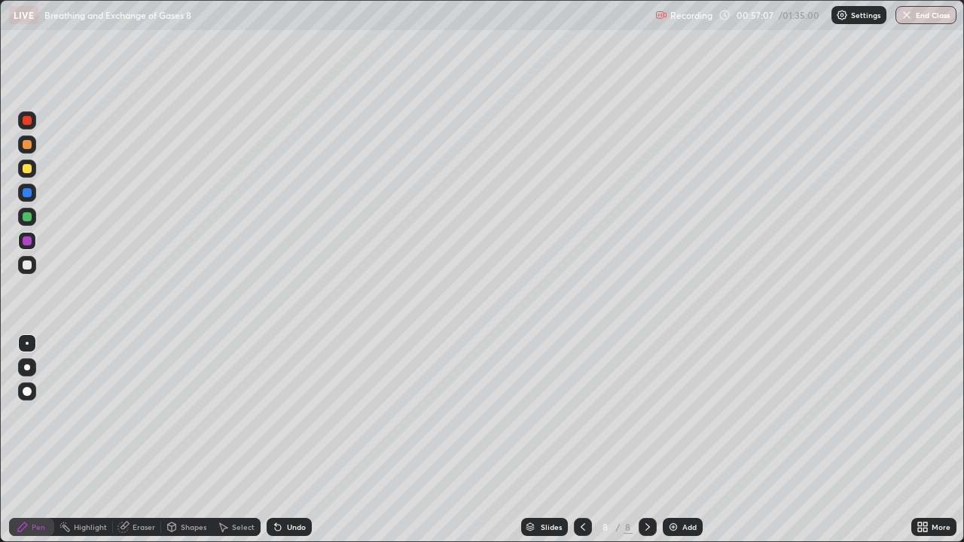
click at [35, 125] on div at bounding box center [27, 120] width 18 height 18
click at [285, 440] on div "Undo" at bounding box center [289, 527] width 45 height 18
click at [276, 440] on icon at bounding box center [278, 528] width 6 height 6
click at [27, 263] on div at bounding box center [27, 265] width 9 height 9
click at [232, 440] on div "Select" at bounding box center [243, 528] width 23 height 8
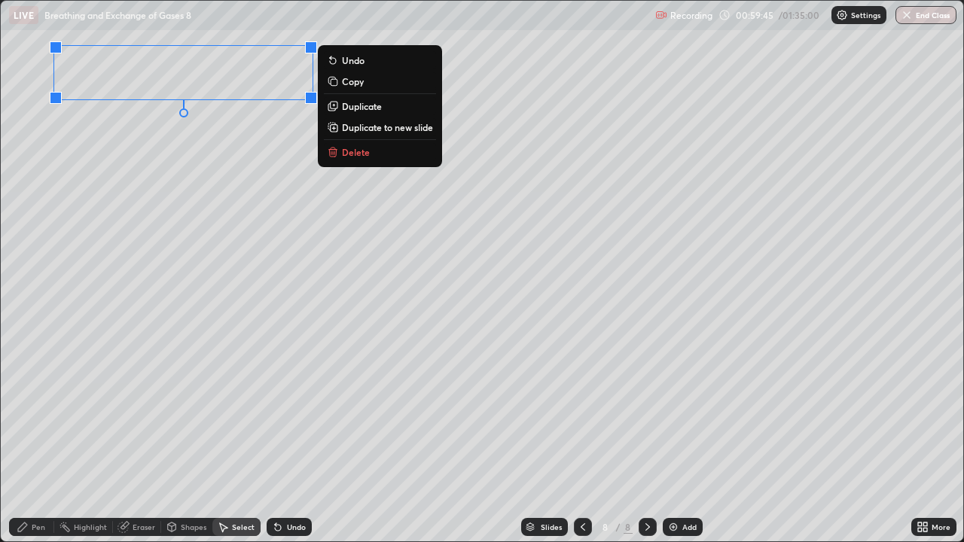
click at [42, 440] on div "Pen" at bounding box center [39, 528] width 14 height 8
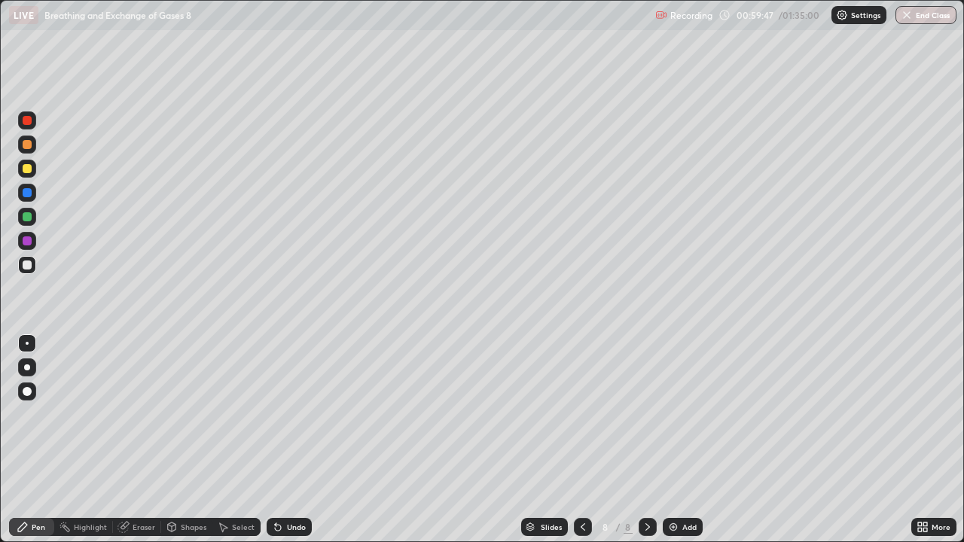
click at [33, 172] on div at bounding box center [27, 169] width 18 height 18
click at [279, 440] on icon at bounding box center [278, 527] width 12 height 12
click at [275, 440] on icon at bounding box center [278, 528] width 6 height 6
click at [28, 145] on div at bounding box center [27, 144] width 9 height 9
click at [27, 269] on div at bounding box center [27, 265] width 9 height 9
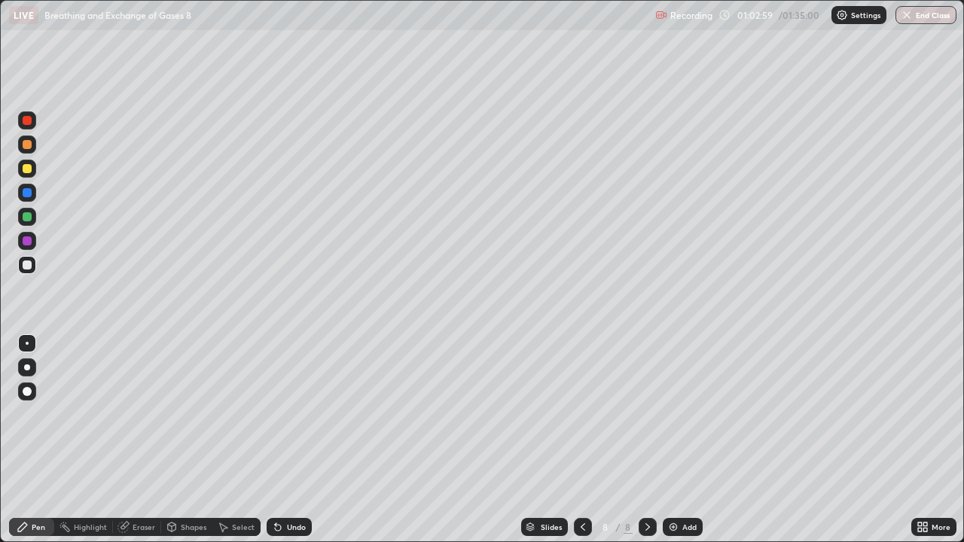
click at [31, 174] on div at bounding box center [27, 169] width 18 height 18
click at [275, 440] on icon at bounding box center [276, 525] width 2 height 2
click at [277, 440] on icon at bounding box center [278, 528] width 6 height 6
click at [282, 440] on div "Undo" at bounding box center [289, 527] width 45 height 18
click at [283, 440] on div "Undo" at bounding box center [289, 527] width 45 height 18
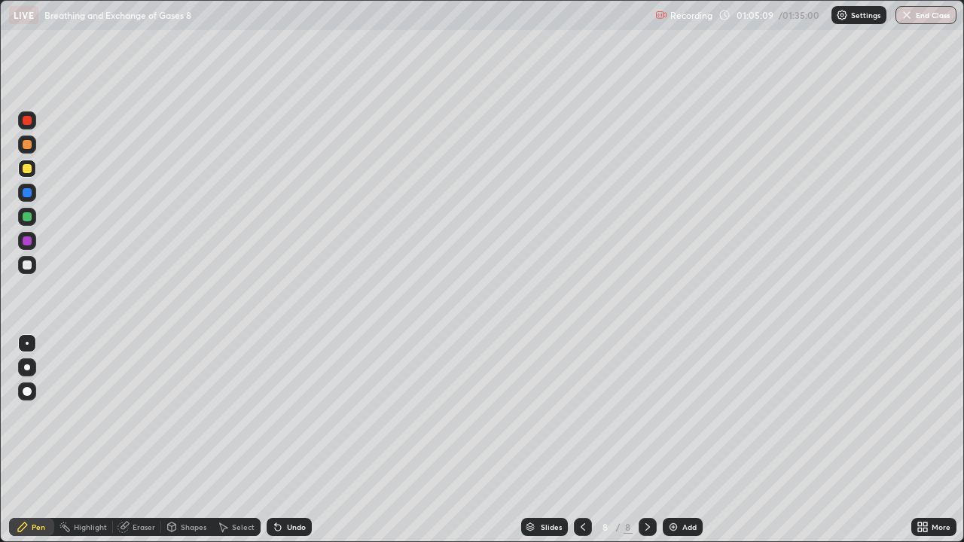
click at [287, 440] on div "Undo" at bounding box center [296, 528] width 19 height 8
click at [288, 440] on div "Undo" at bounding box center [296, 528] width 19 height 8
click at [289, 440] on div "Undo" at bounding box center [296, 528] width 19 height 8
click at [26, 264] on div at bounding box center [27, 265] width 9 height 9
click at [292, 440] on div "Undo" at bounding box center [296, 528] width 19 height 8
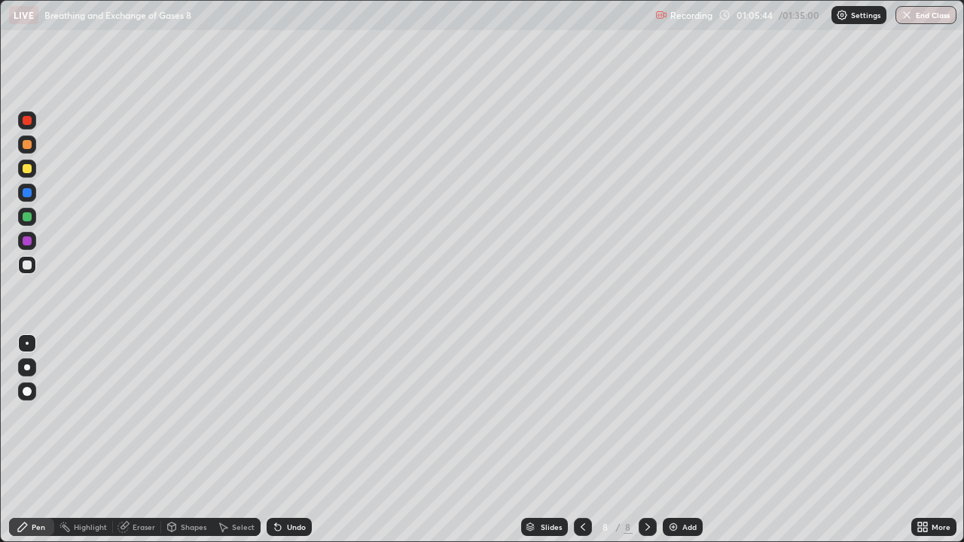
click at [292, 440] on div "Undo" at bounding box center [289, 527] width 45 height 18
click at [27, 121] on div at bounding box center [27, 120] width 9 height 9
click at [29, 171] on div at bounding box center [27, 168] width 9 height 9
click at [30, 145] on div at bounding box center [27, 144] width 9 height 9
click at [27, 266] on div at bounding box center [27, 265] width 9 height 9
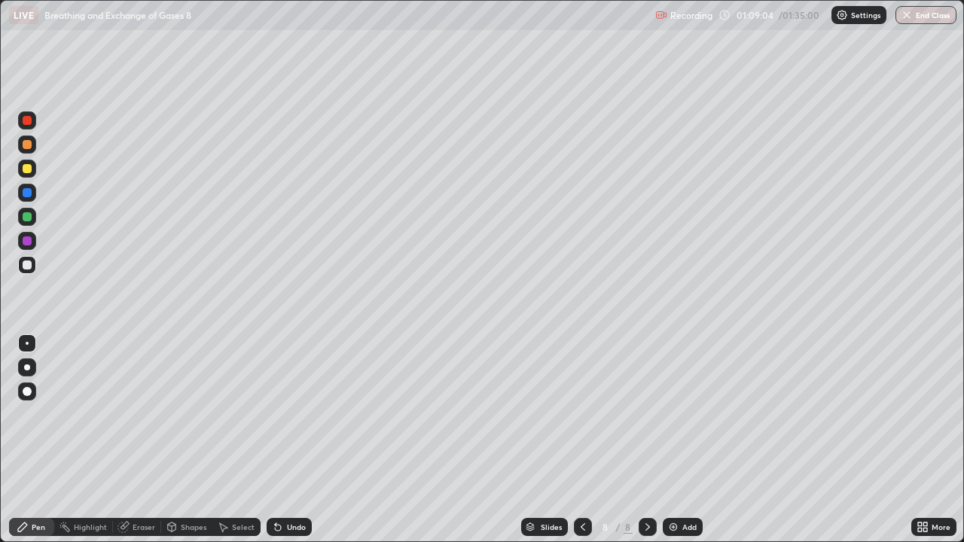
click at [301, 440] on div "Undo" at bounding box center [296, 528] width 19 height 8
click at [300, 440] on div "Undo" at bounding box center [296, 528] width 19 height 8
click at [670, 440] on img at bounding box center [673, 527] width 12 height 12
click at [32, 145] on div at bounding box center [27, 145] width 18 height 18
click at [582, 440] on icon at bounding box center [583, 527] width 12 height 12
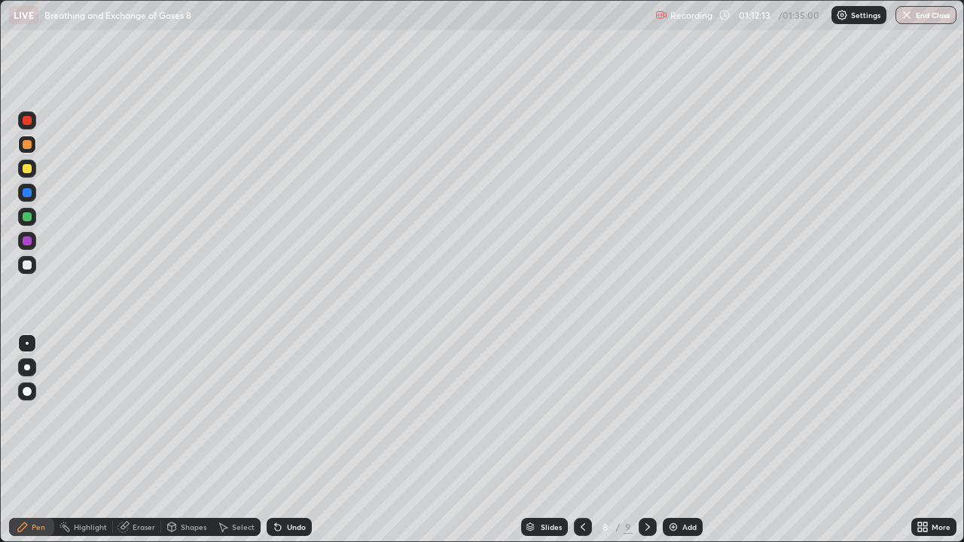
click at [646, 440] on icon at bounding box center [648, 528] width 5 height 8
click at [281, 440] on icon at bounding box center [278, 527] width 12 height 12
click at [32, 261] on div at bounding box center [27, 265] width 18 height 18
click at [281, 440] on icon at bounding box center [278, 527] width 12 height 12
click at [295, 440] on div "Undo" at bounding box center [296, 528] width 19 height 8
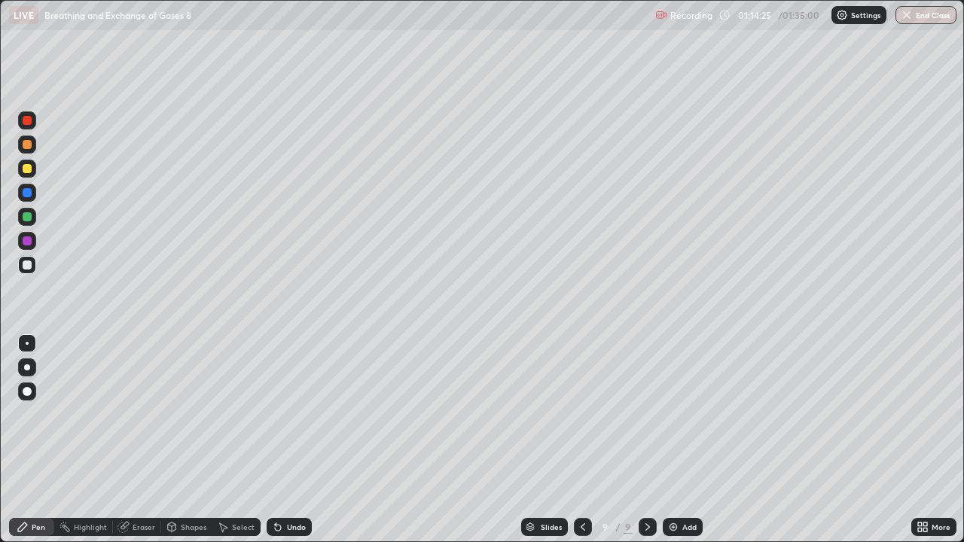
click at [581, 440] on icon at bounding box center [583, 527] width 12 height 12
click at [645, 440] on icon at bounding box center [648, 527] width 12 height 12
click at [29, 170] on div at bounding box center [27, 168] width 9 height 9
click at [142, 440] on div "Eraser" at bounding box center [144, 528] width 23 height 8
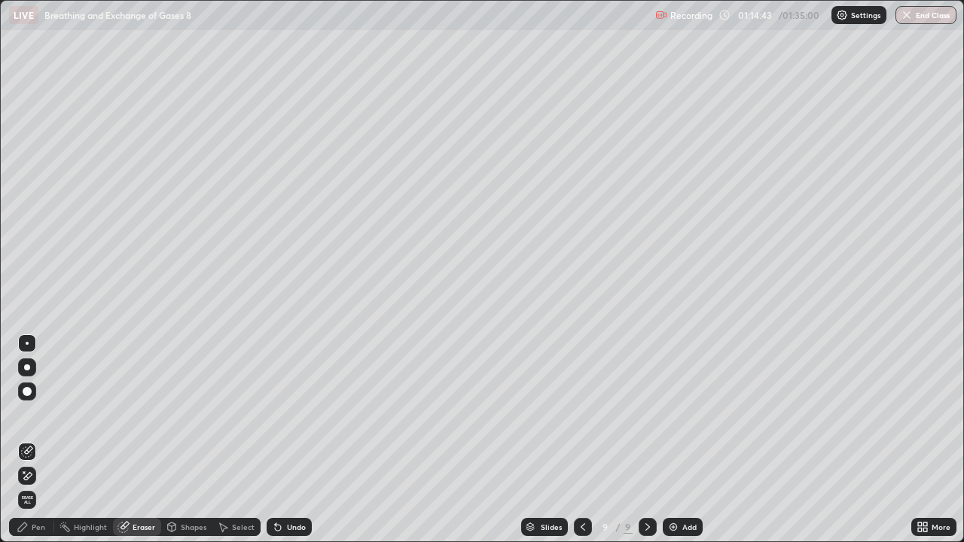
click at [40, 440] on div "Pen" at bounding box center [39, 528] width 14 height 8
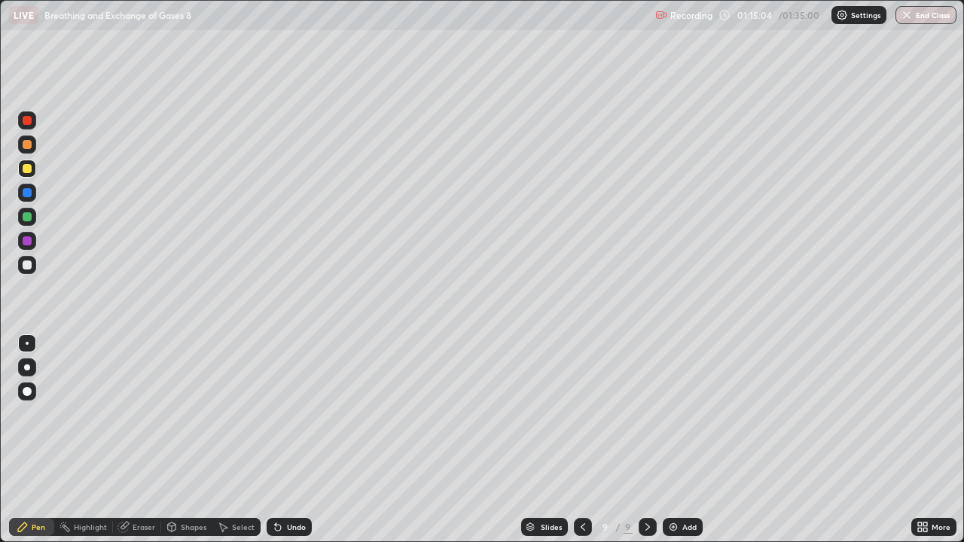
click at [131, 440] on div "Eraser" at bounding box center [137, 527] width 48 height 18
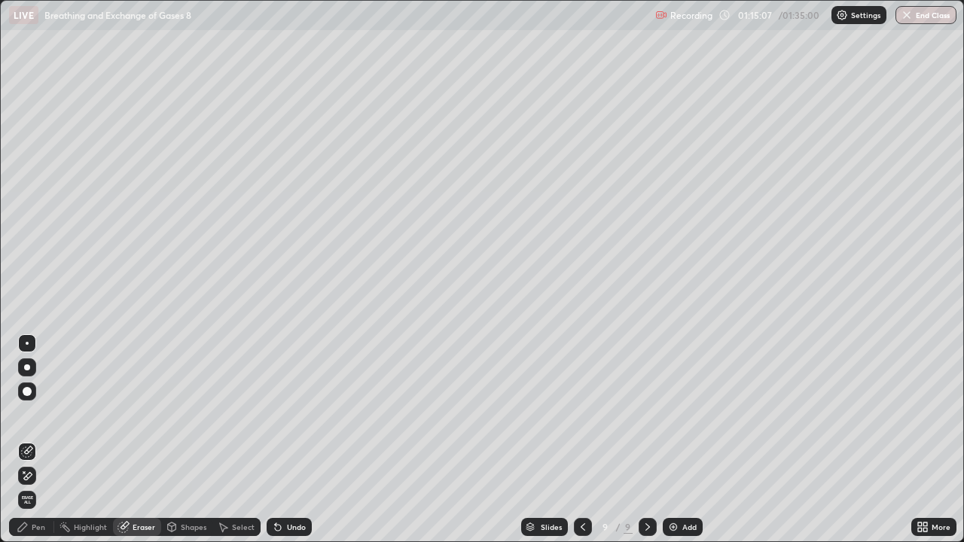
click at [41, 440] on div "Pen" at bounding box center [39, 528] width 14 height 8
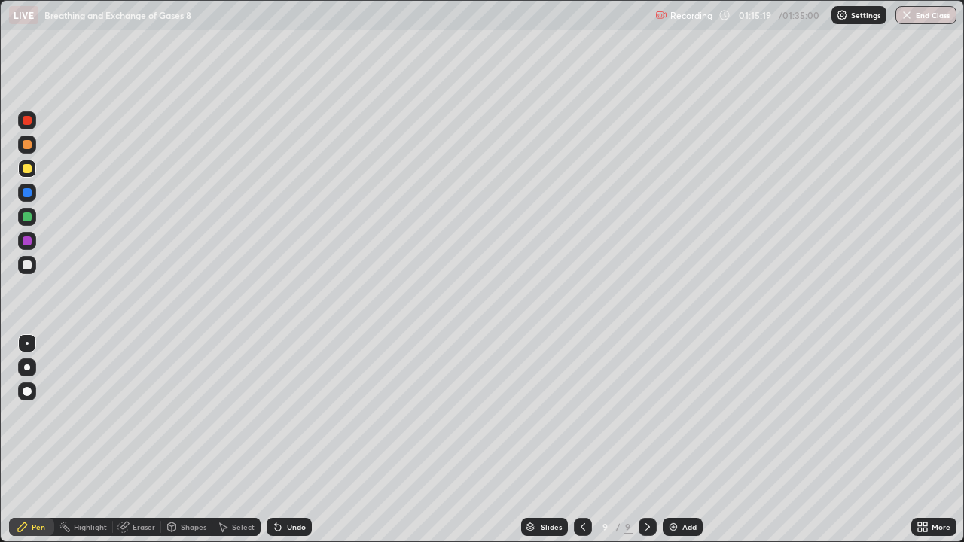
click at [276, 440] on icon at bounding box center [278, 528] width 6 height 6
click at [145, 440] on div "Eraser" at bounding box center [144, 528] width 23 height 8
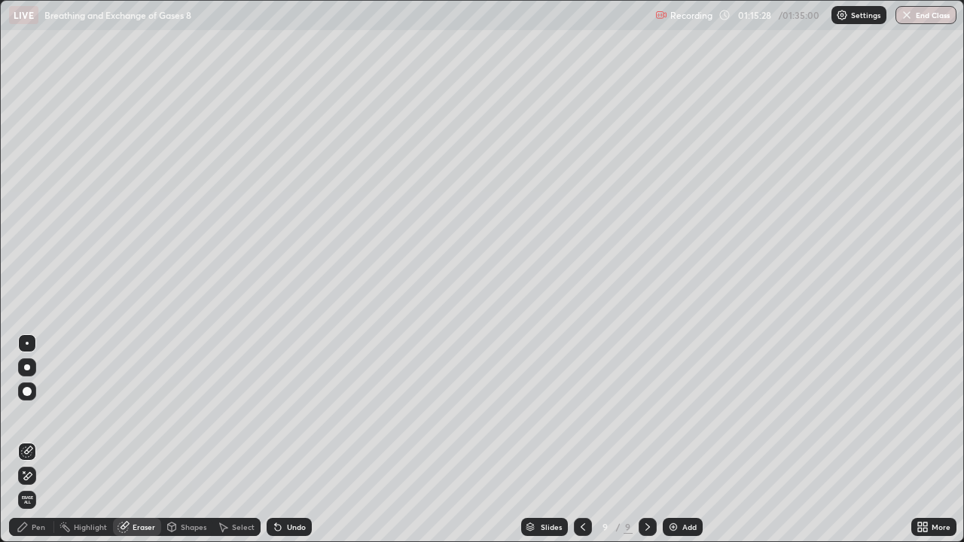
click at [39, 440] on div "Pen" at bounding box center [39, 528] width 14 height 8
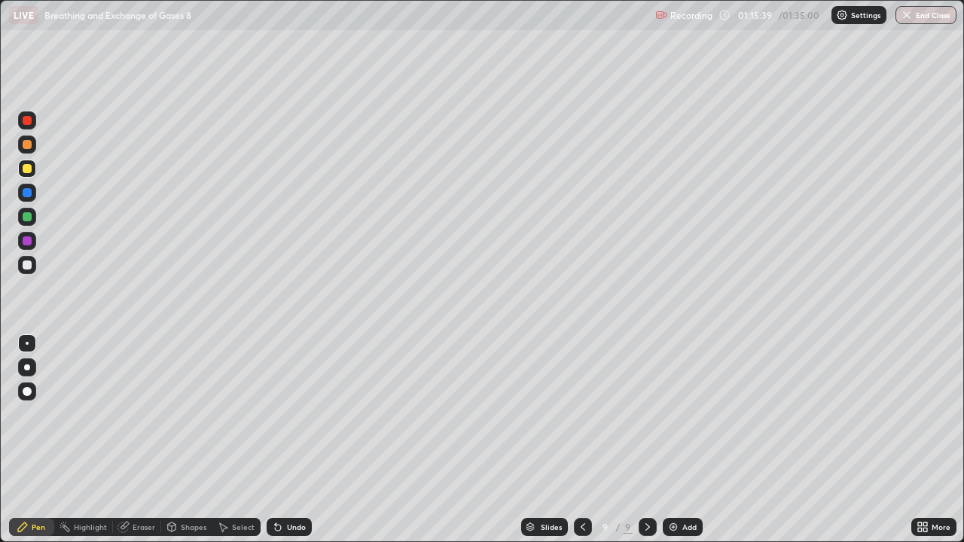
click at [292, 440] on div "Undo" at bounding box center [296, 528] width 19 height 8
click at [29, 271] on div at bounding box center [27, 265] width 18 height 18
click at [130, 440] on div "Eraser" at bounding box center [137, 527] width 48 height 18
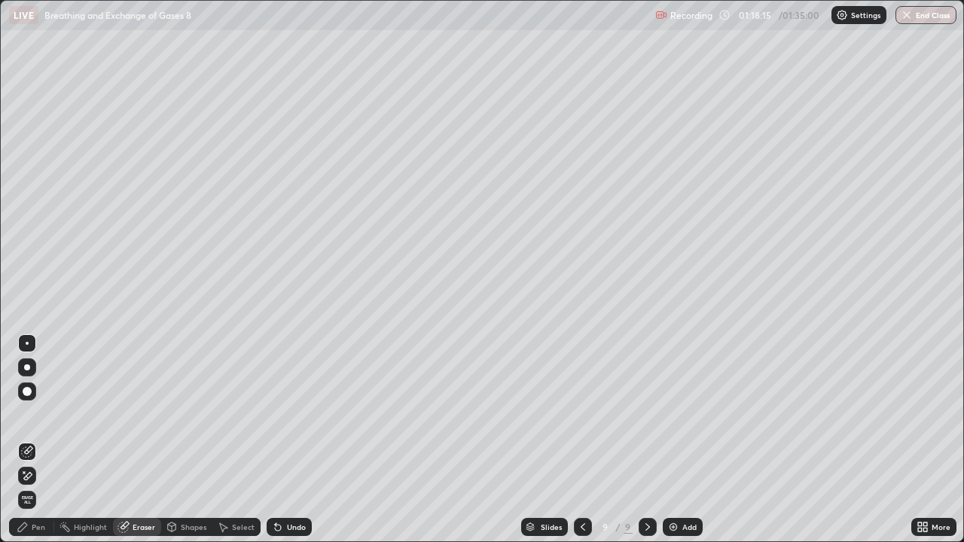
click at [41, 440] on div "Pen" at bounding box center [39, 528] width 14 height 8
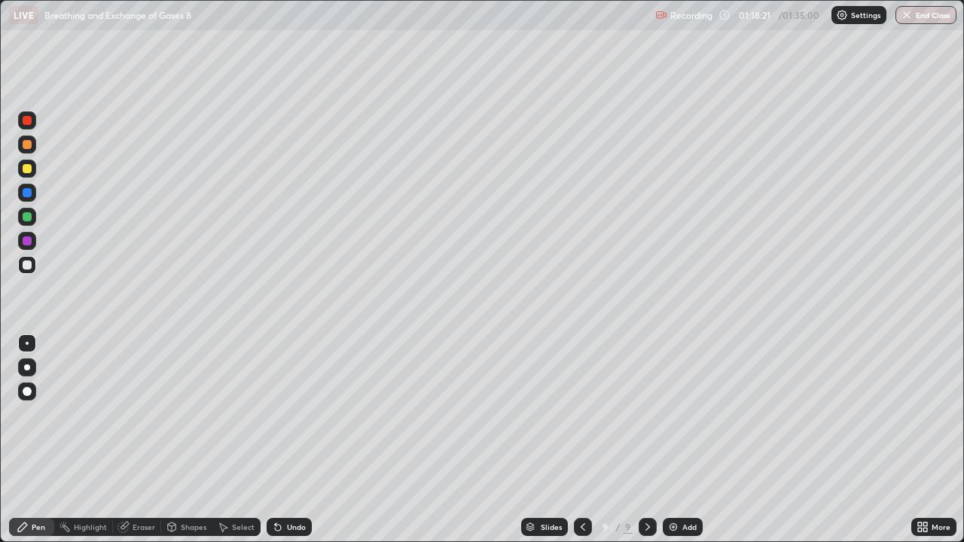
click at [144, 440] on div "Eraser" at bounding box center [144, 528] width 23 height 8
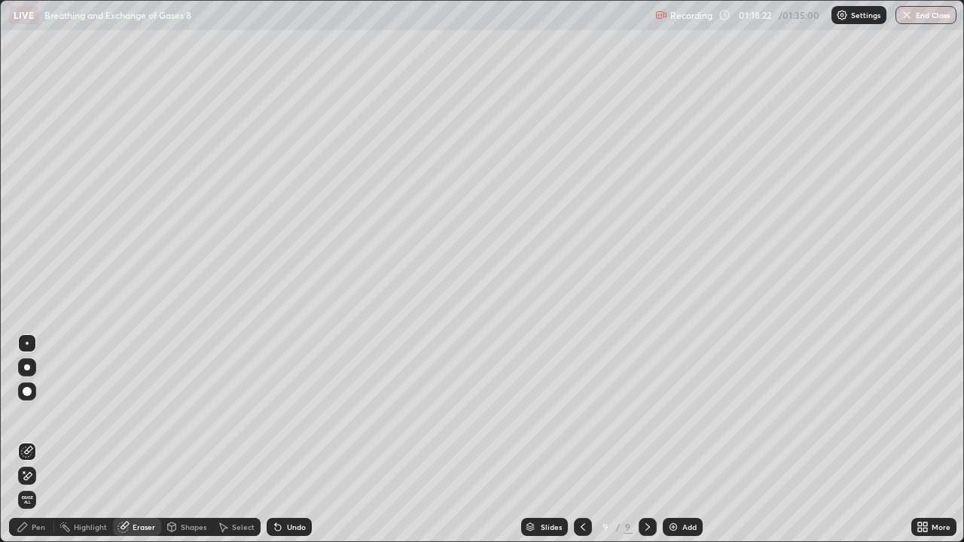
click at [38, 440] on div "Pen" at bounding box center [39, 528] width 14 height 8
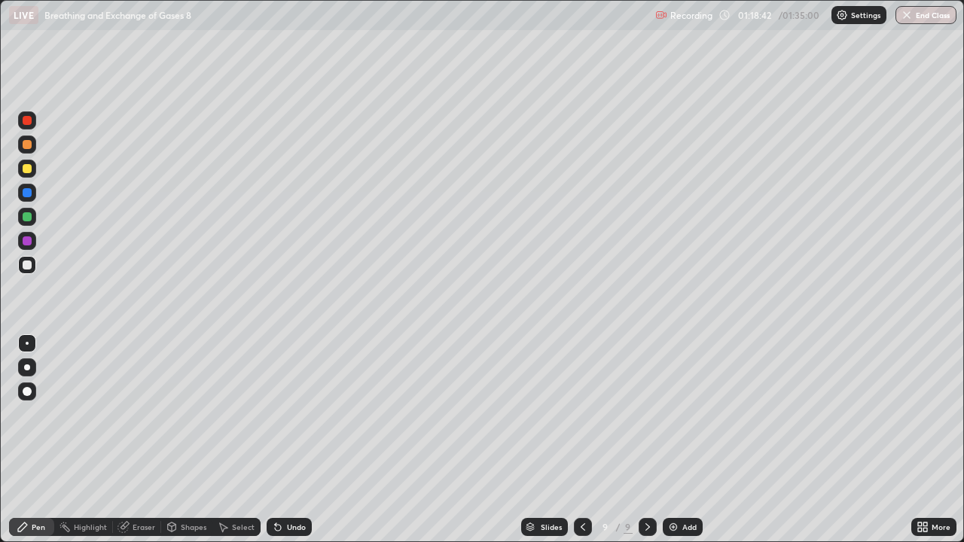
click at [273, 440] on icon at bounding box center [278, 527] width 12 height 12
click at [279, 440] on icon at bounding box center [278, 527] width 12 height 12
click at [287, 440] on div "Undo" at bounding box center [296, 528] width 19 height 8
click at [282, 440] on icon at bounding box center [278, 527] width 12 height 12
click at [275, 440] on icon at bounding box center [276, 525] width 2 height 2
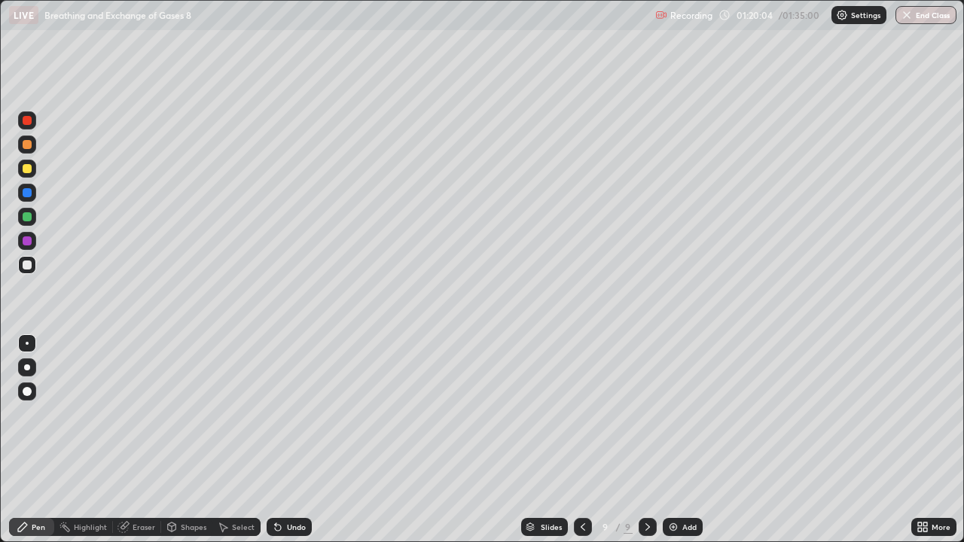
click at [291, 440] on div "Undo" at bounding box center [296, 528] width 19 height 8
click at [293, 440] on div "Undo" at bounding box center [296, 528] width 19 height 8
click at [292, 440] on div "Undo" at bounding box center [296, 528] width 19 height 8
click at [299, 440] on div "Undo" at bounding box center [296, 528] width 19 height 8
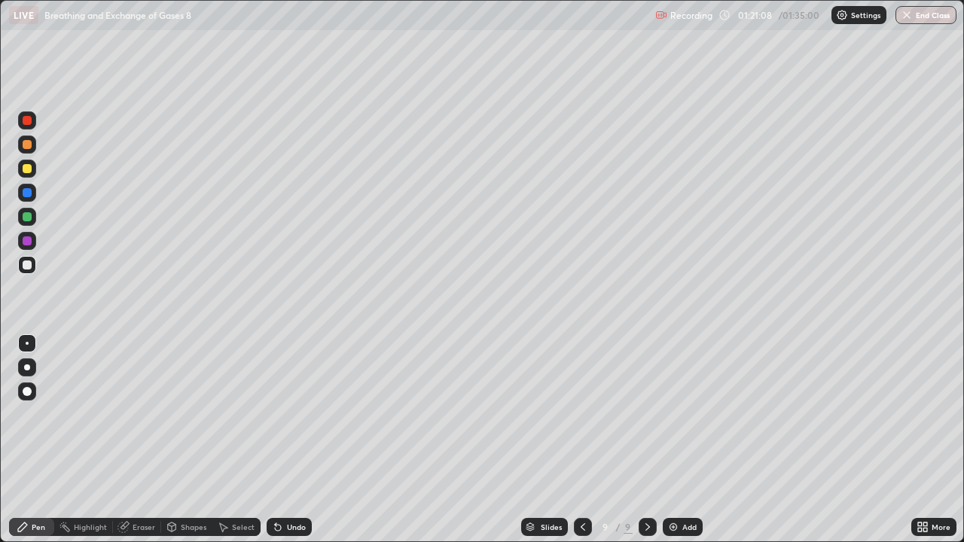
click at [301, 440] on div "Undo" at bounding box center [296, 528] width 19 height 8
click at [143, 440] on div "Eraser" at bounding box center [144, 528] width 23 height 8
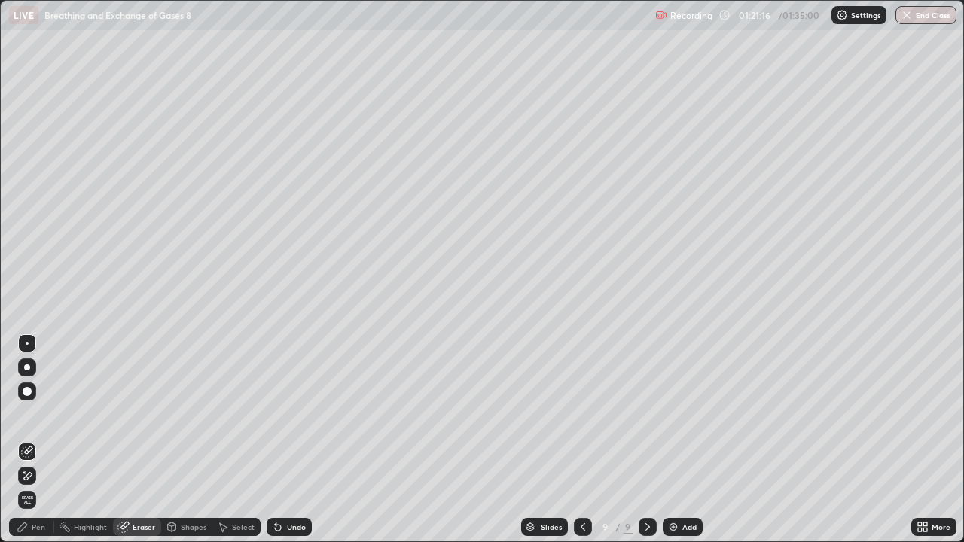
click at [35, 440] on div "Pen" at bounding box center [39, 528] width 14 height 8
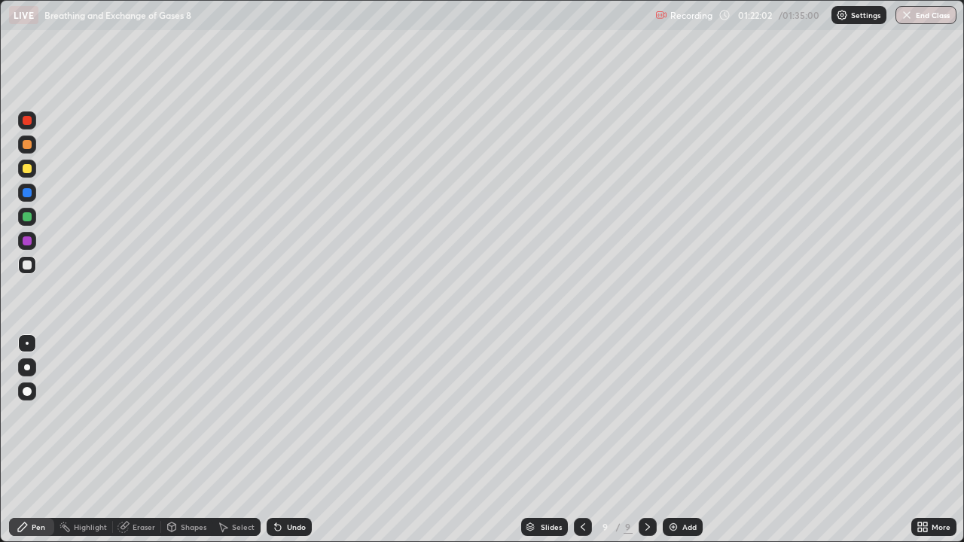
click at [225, 440] on icon at bounding box center [223, 527] width 12 height 12
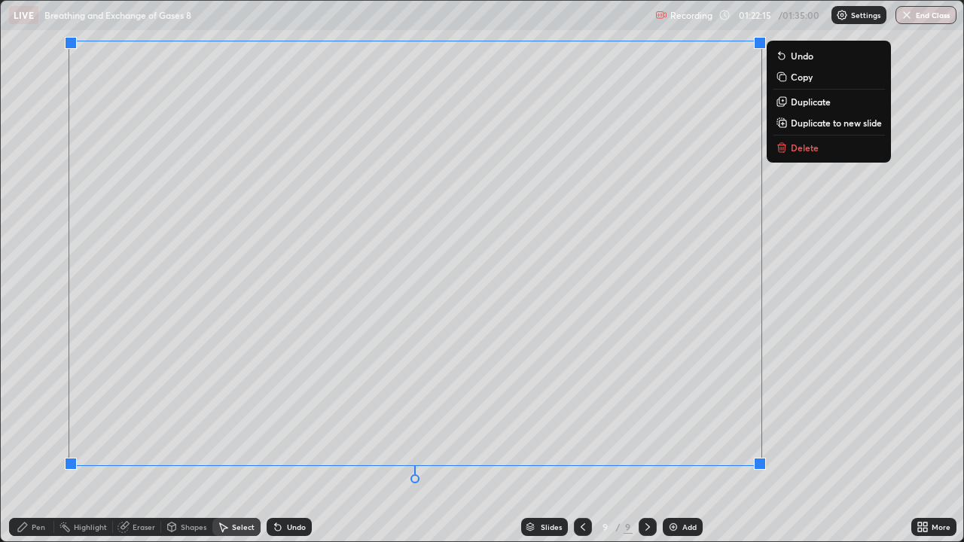
click at [44, 440] on div "Pen" at bounding box center [39, 528] width 14 height 8
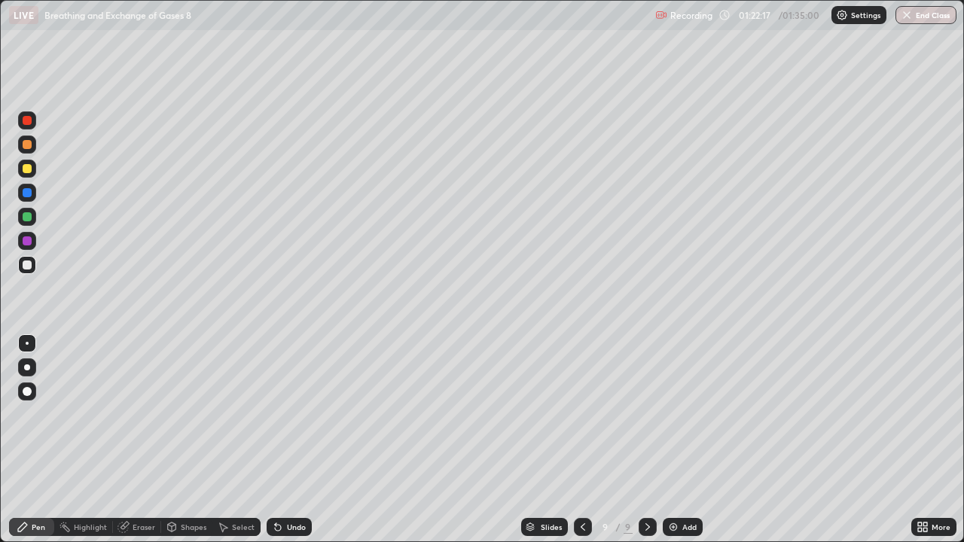
click at [27, 121] on div at bounding box center [27, 120] width 9 height 9
click at [683, 440] on div "Add" at bounding box center [683, 527] width 40 height 18
click at [32, 270] on div at bounding box center [27, 265] width 18 height 18
click at [283, 440] on div "Undo" at bounding box center [289, 527] width 45 height 18
click at [274, 440] on icon at bounding box center [278, 527] width 12 height 12
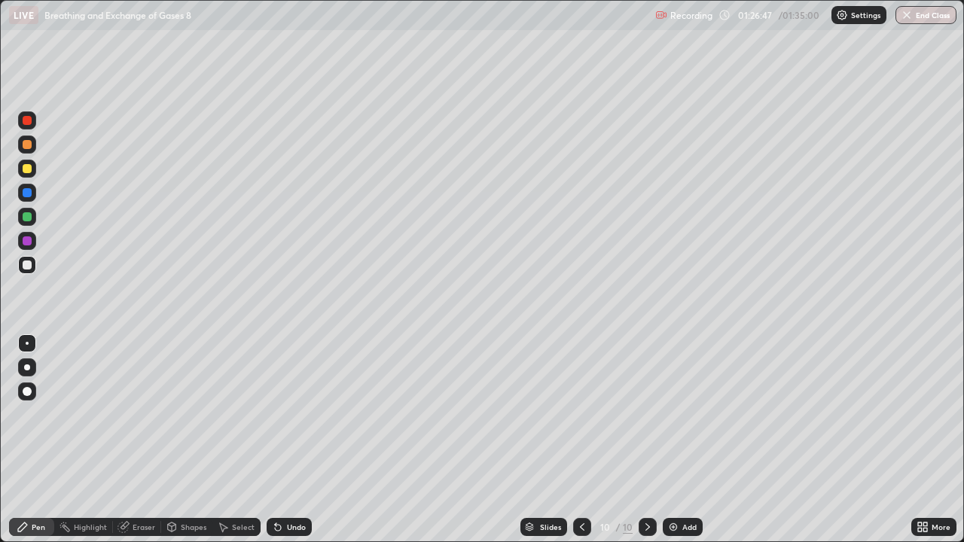
click at [240, 440] on div "Select" at bounding box center [243, 528] width 23 height 8
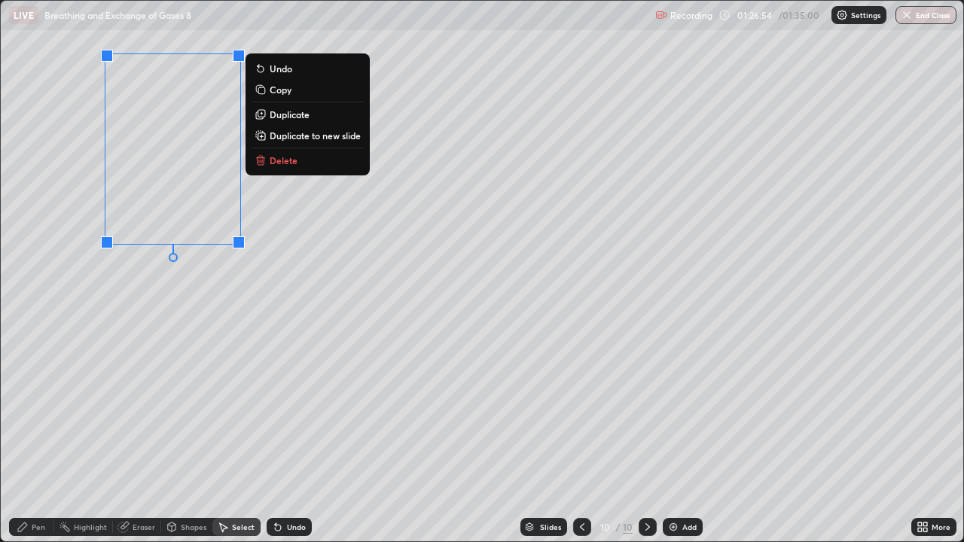
click at [283, 117] on p "Duplicate" at bounding box center [290, 114] width 40 height 12
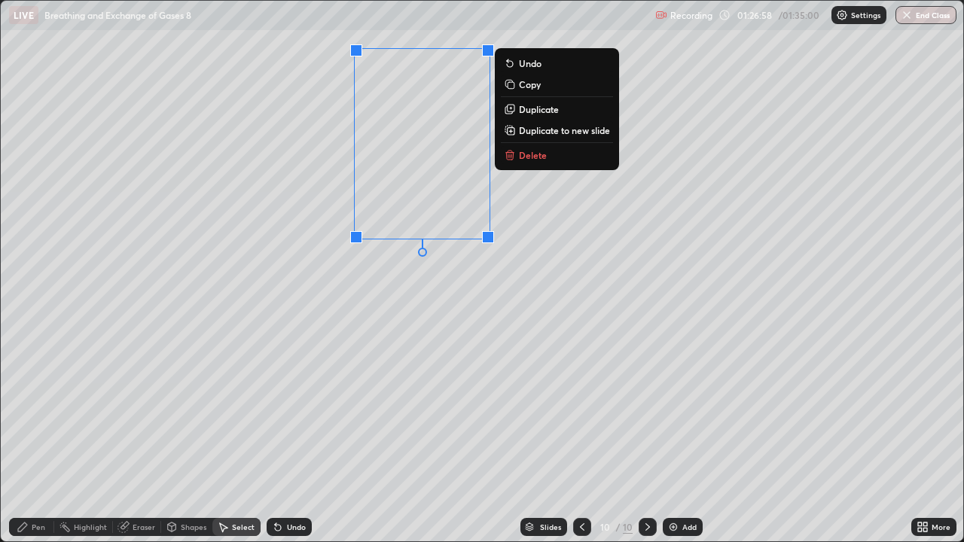
click at [536, 108] on p "Duplicate" at bounding box center [539, 109] width 40 height 12
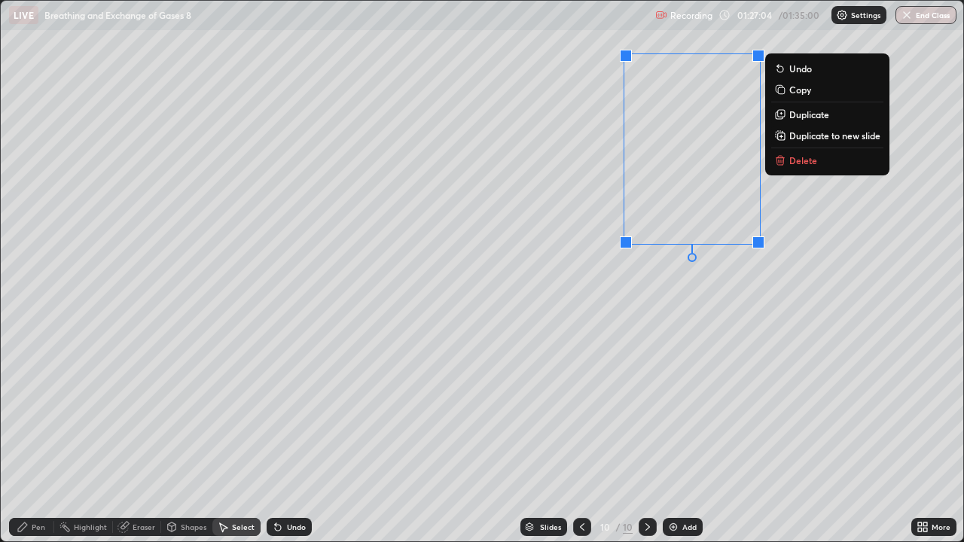
click at [38, 440] on div "Pen" at bounding box center [39, 528] width 14 height 8
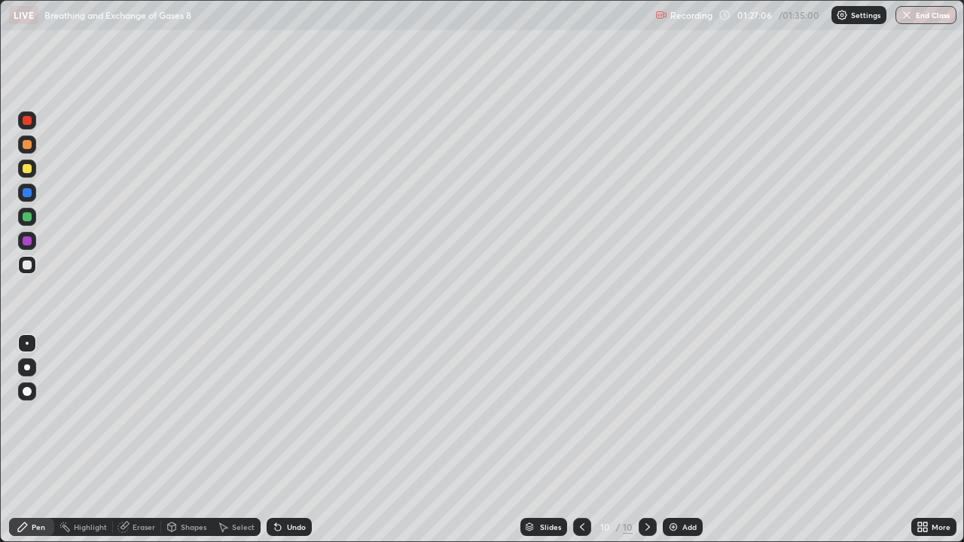
click at [221, 440] on icon at bounding box center [224, 528] width 8 height 9
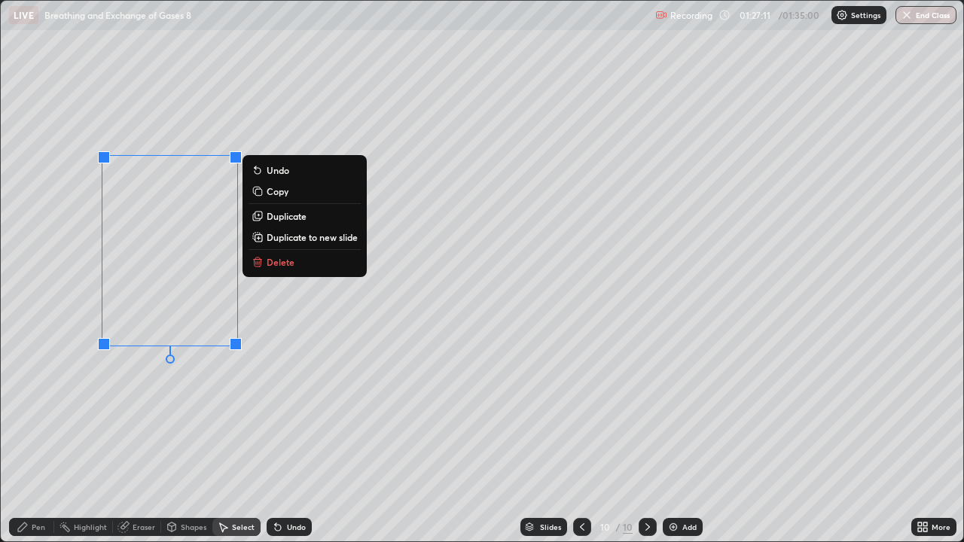
click at [31, 440] on div "Pen" at bounding box center [31, 527] width 45 height 18
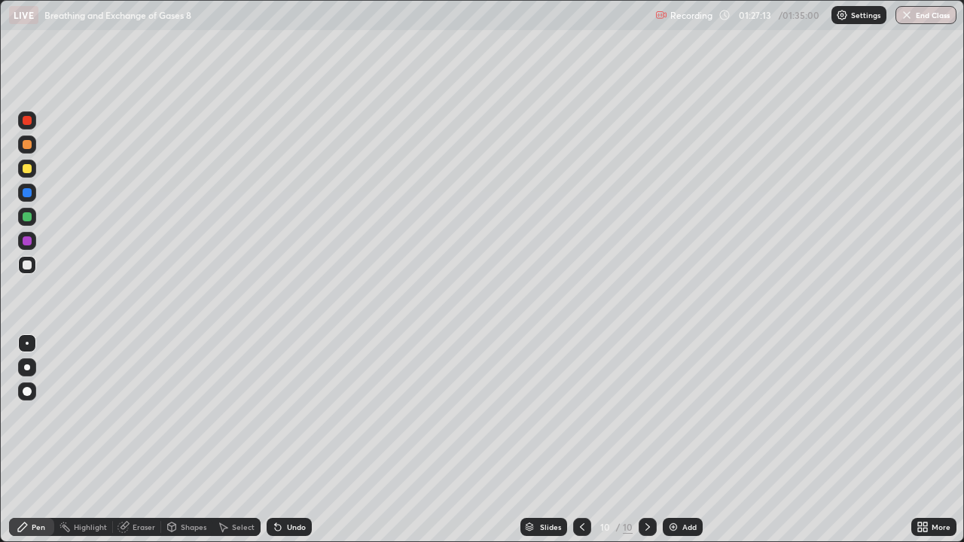
click at [32, 173] on div at bounding box center [27, 169] width 18 height 18
click at [145, 440] on div "Eraser" at bounding box center [144, 528] width 23 height 8
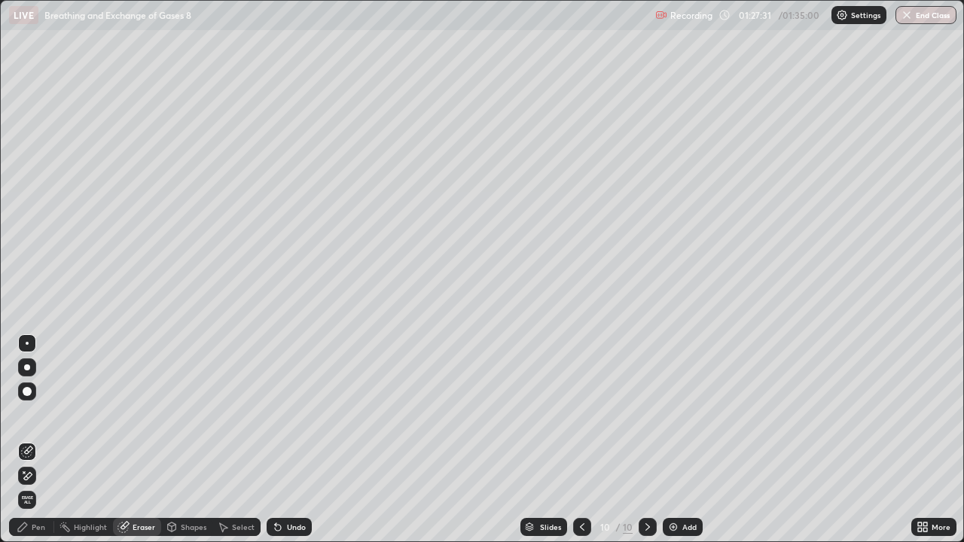
click at [35, 440] on div "Pen" at bounding box center [31, 527] width 45 height 18
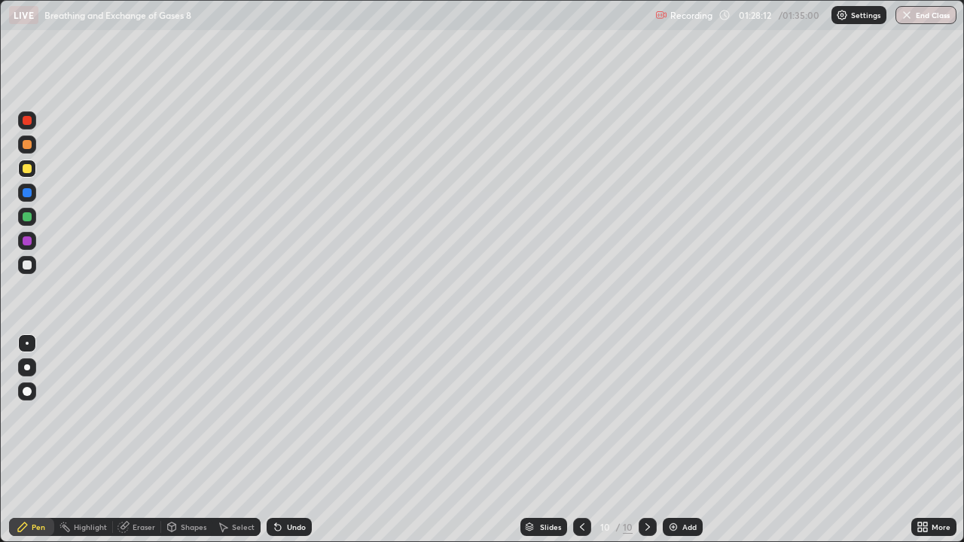
click at [282, 440] on div "Undo" at bounding box center [289, 527] width 45 height 18
click at [275, 440] on icon at bounding box center [278, 528] width 6 height 6
click at [280, 440] on icon at bounding box center [278, 527] width 12 height 12
click at [29, 121] on div at bounding box center [27, 120] width 9 height 9
click at [281, 440] on icon at bounding box center [278, 527] width 12 height 12
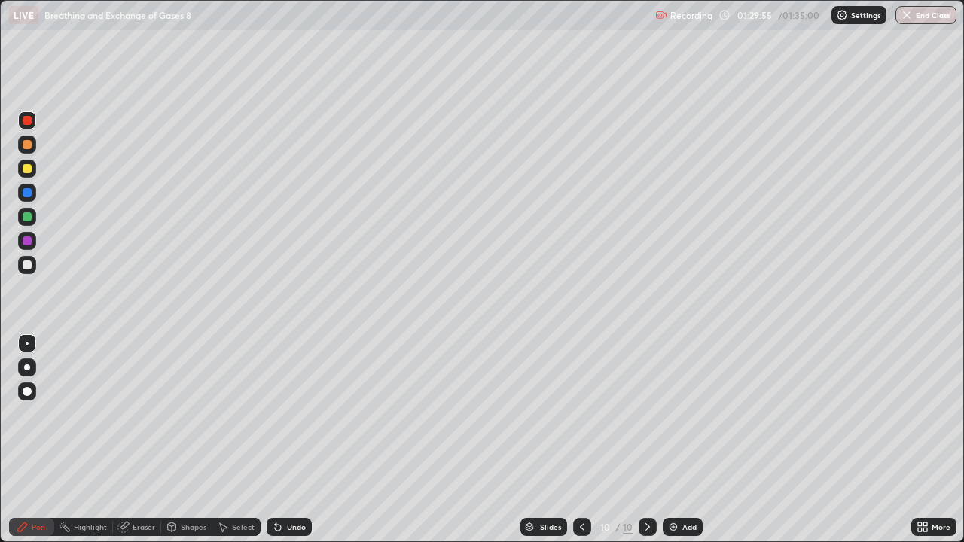
click at [220, 440] on icon at bounding box center [223, 527] width 12 height 12
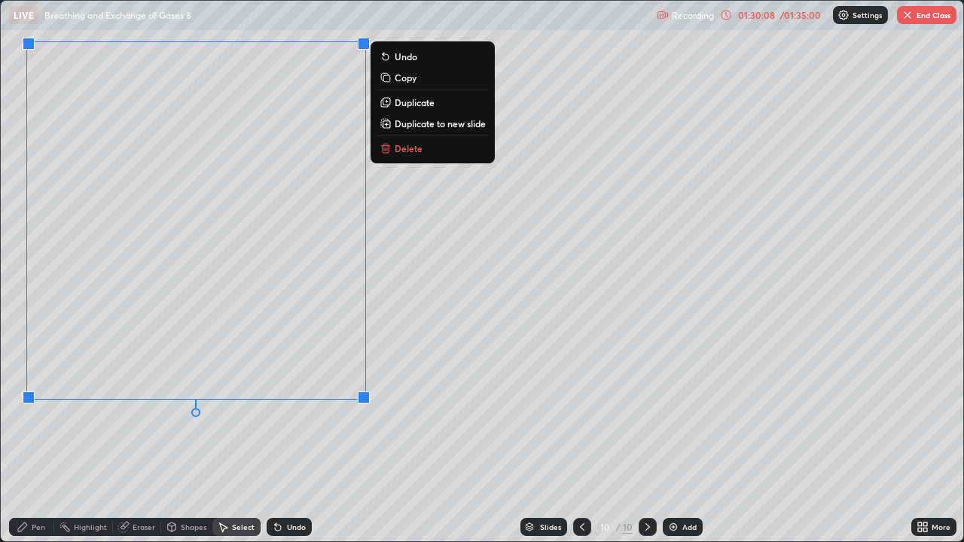
click at [47, 440] on div "Pen" at bounding box center [31, 527] width 45 height 18
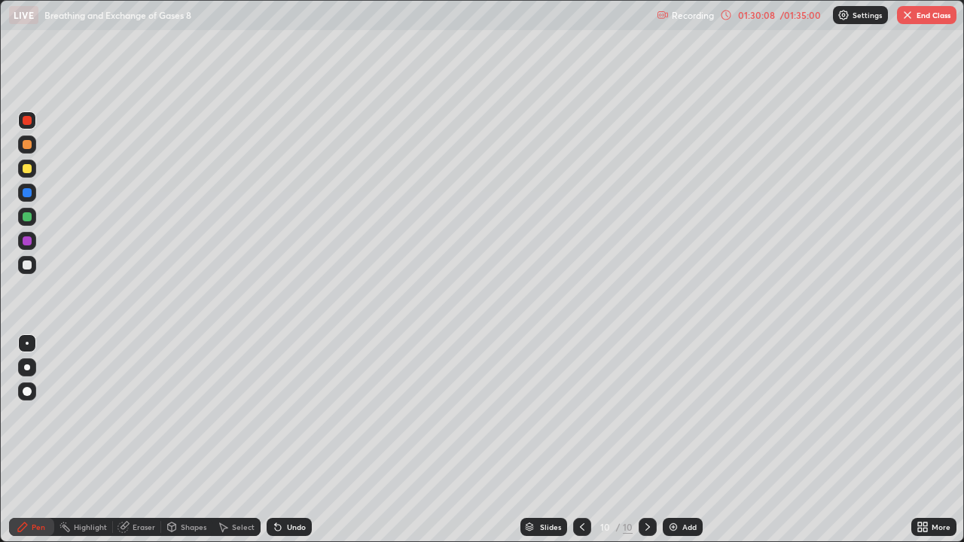
click at [224, 440] on icon at bounding box center [223, 527] width 12 height 12
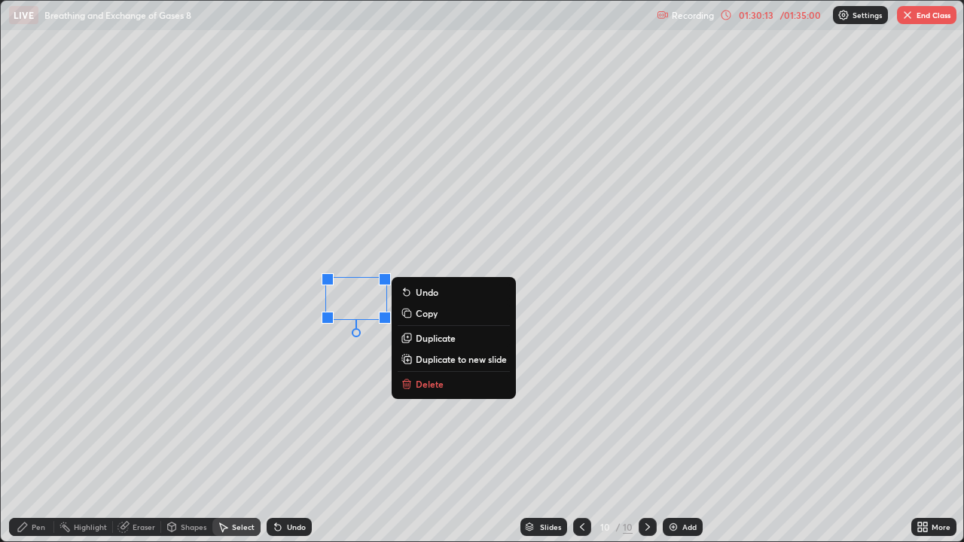
click at [38, 440] on div "Pen" at bounding box center [39, 528] width 14 height 8
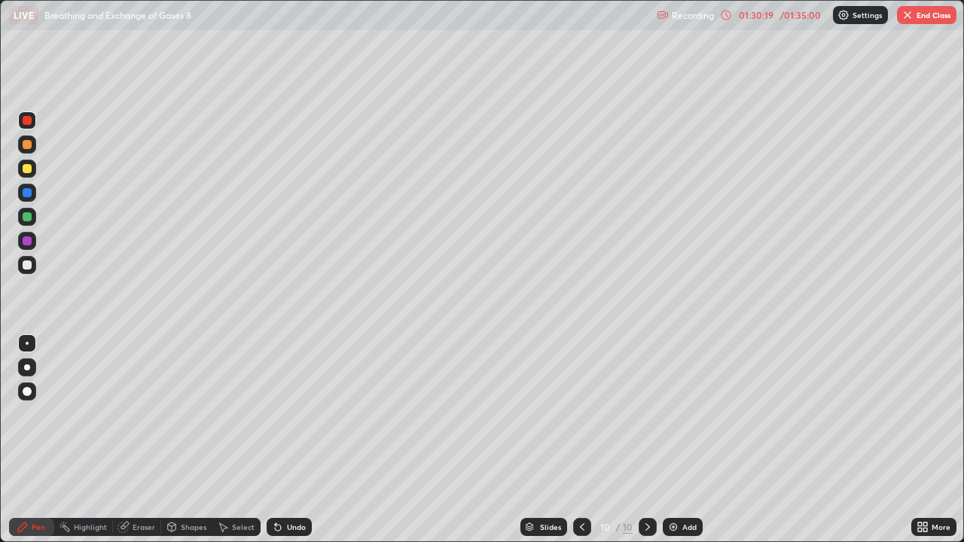
click at [248, 440] on div "Select" at bounding box center [243, 528] width 23 height 8
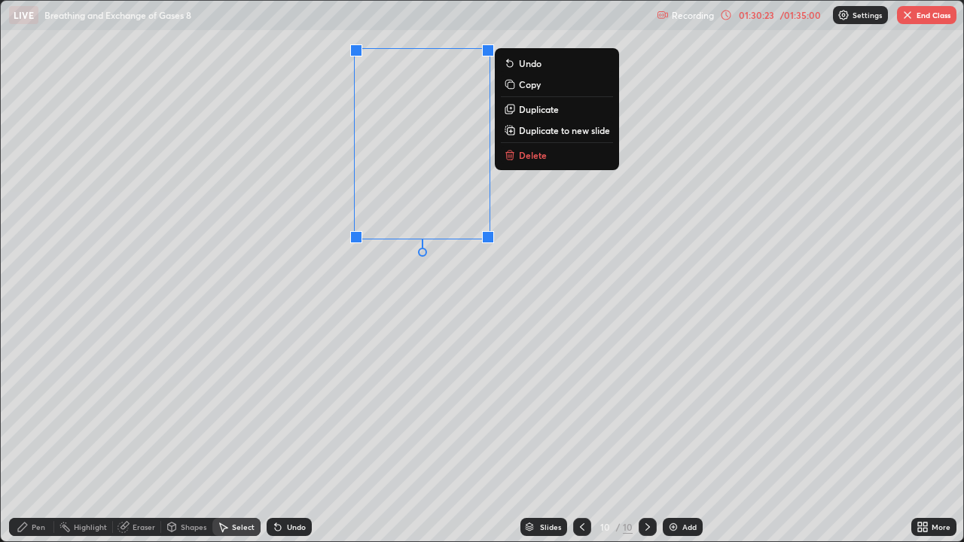
click at [528, 156] on p "Delete" at bounding box center [533, 155] width 28 height 12
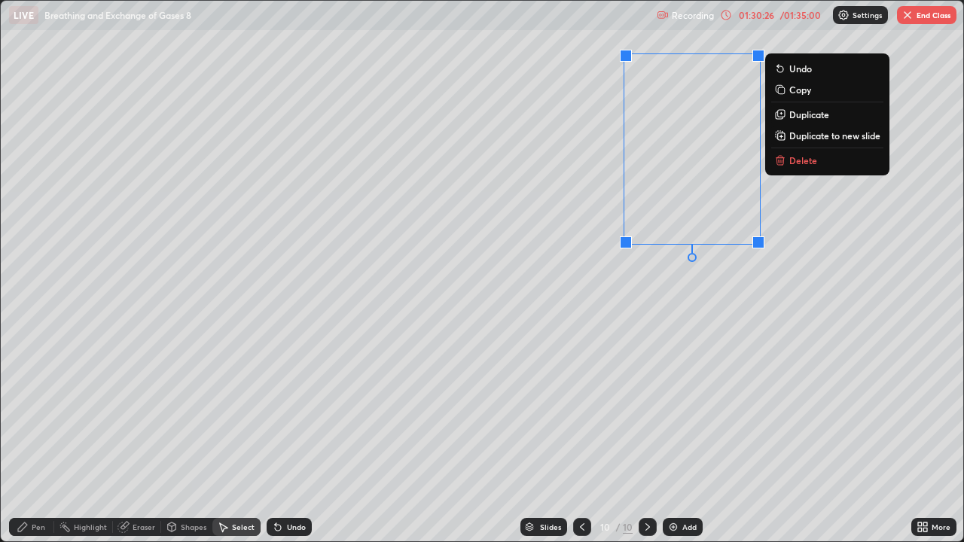
click at [795, 158] on p "Delete" at bounding box center [804, 160] width 28 height 12
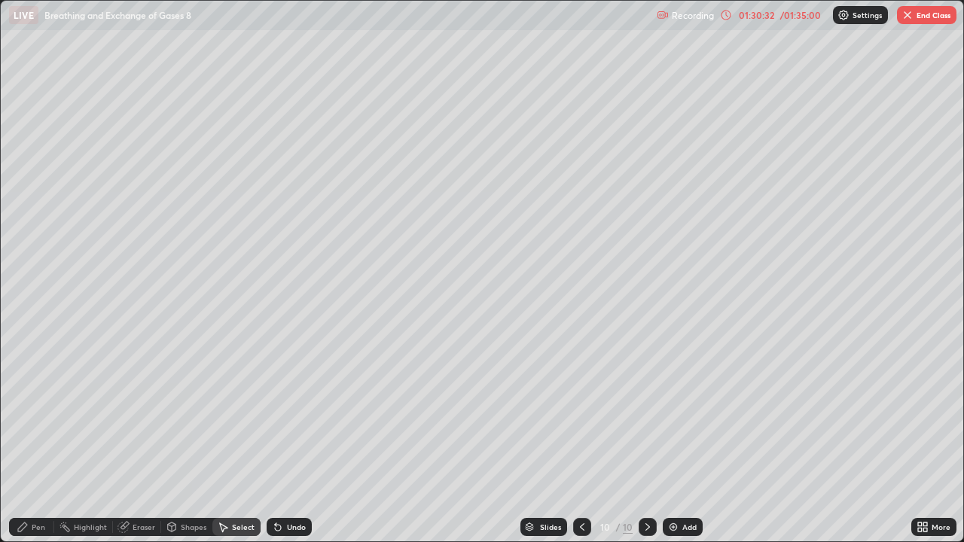
click at [228, 440] on div "Select" at bounding box center [236, 527] width 48 height 30
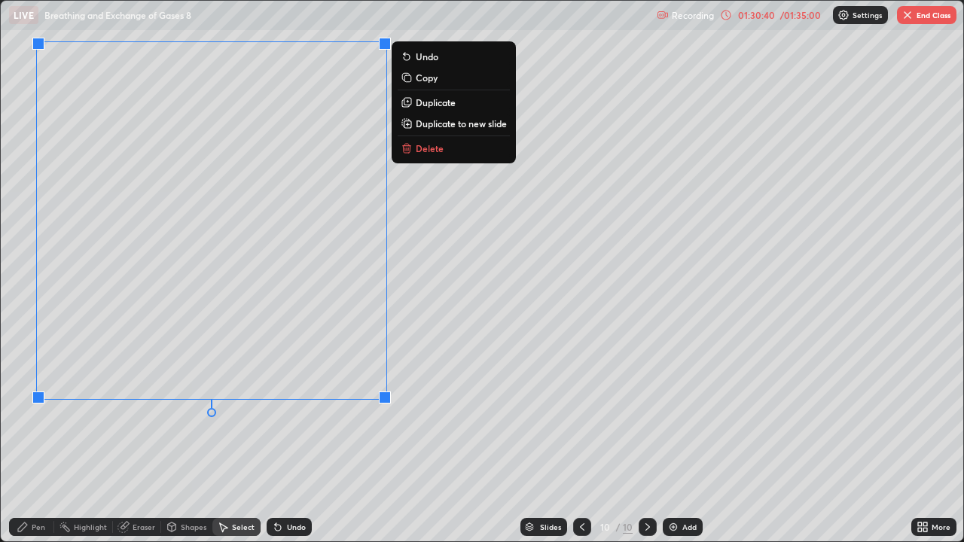
click at [422, 99] on p "Duplicate" at bounding box center [436, 102] width 40 height 12
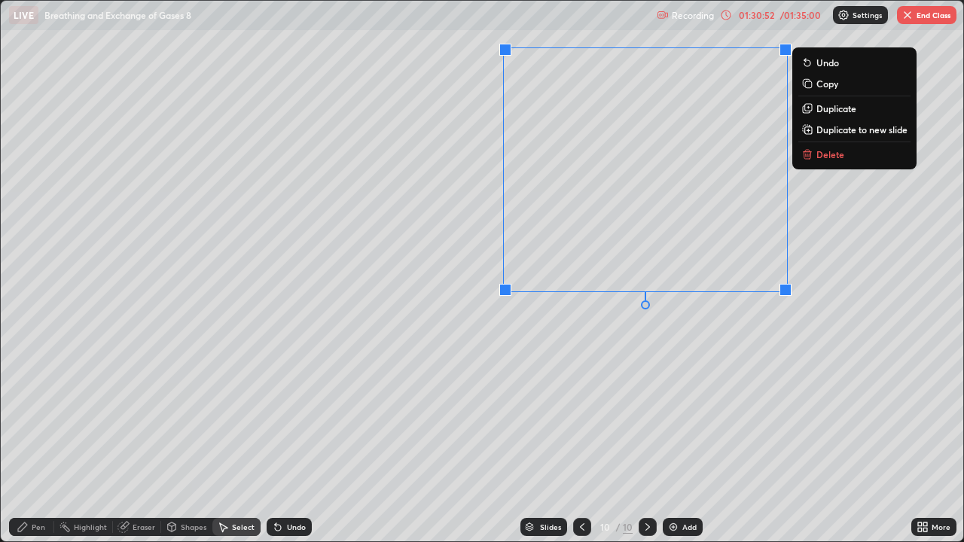
click at [821, 132] on p "Duplicate to new slide" at bounding box center [862, 130] width 91 height 12
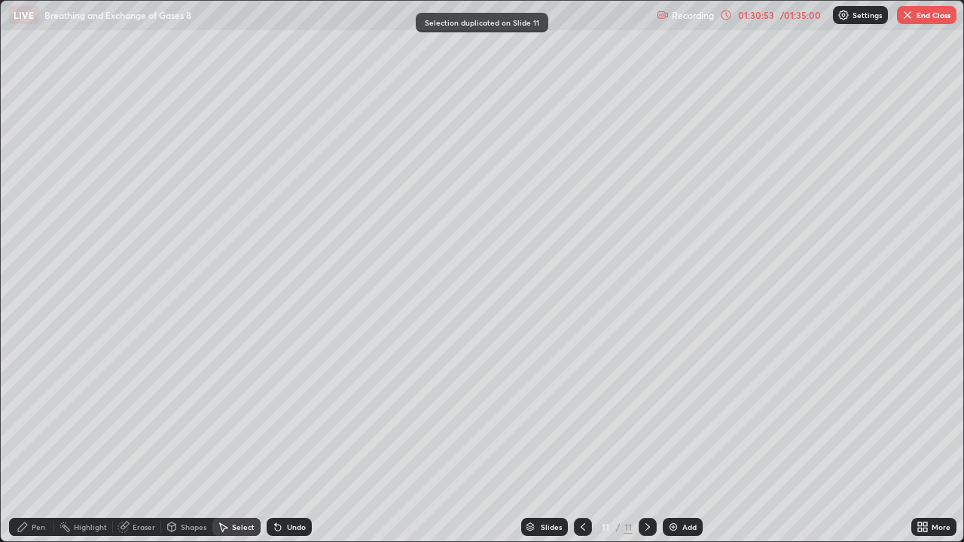
click at [588, 440] on div at bounding box center [583, 527] width 18 height 18
click at [39, 440] on div "Pen" at bounding box center [39, 528] width 14 height 8
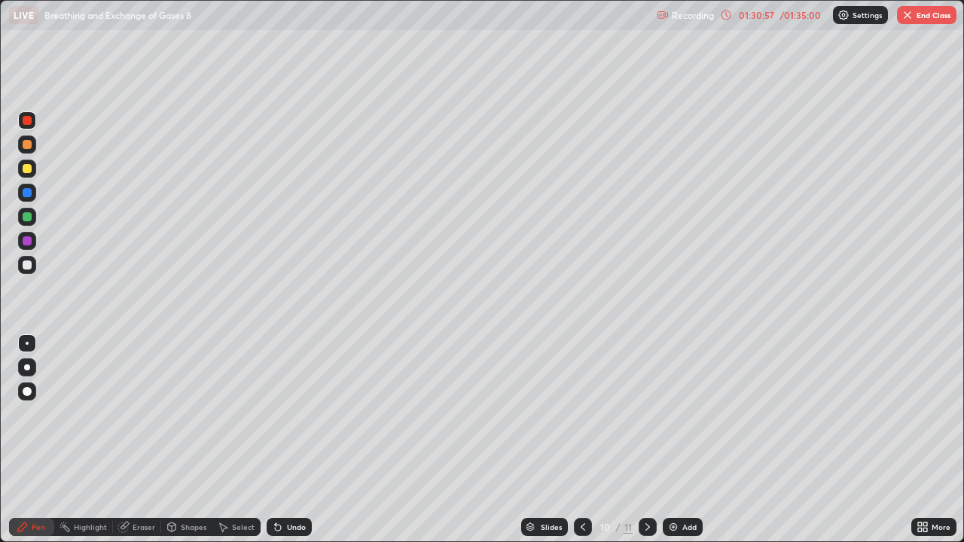
click at [30, 175] on div at bounding box center [27, 169] width 18 height 18
click at [27, 121] on div at bounding box center [27, 120] width 9 height 9
click at [21, 269] on div at bounding box center [27, 265] width 18 height 18
click at [154, 440] on div "Eraser" at bounding box center [144, 528] width 23 height 8
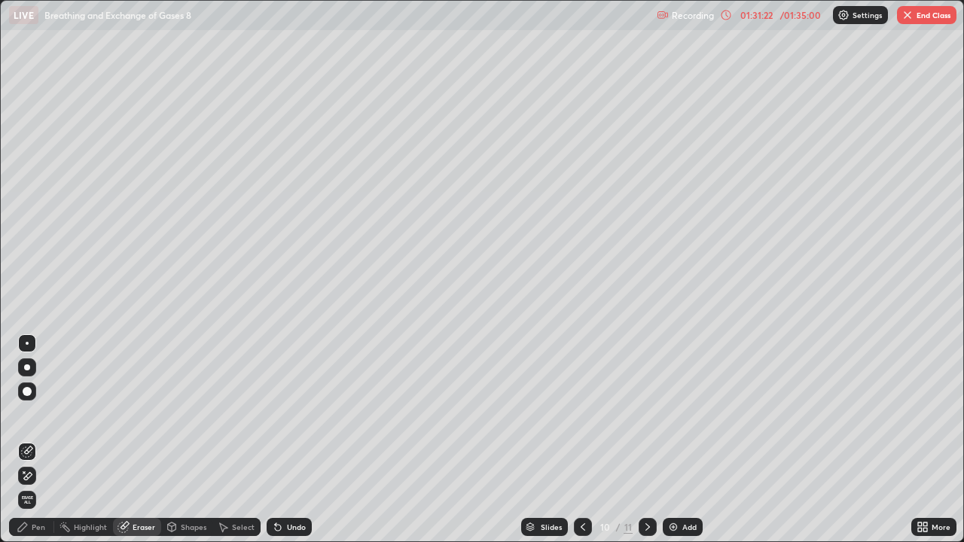
click at [38, 440] on div "Pen" at bounding box center [39, 528] width 14 height 8
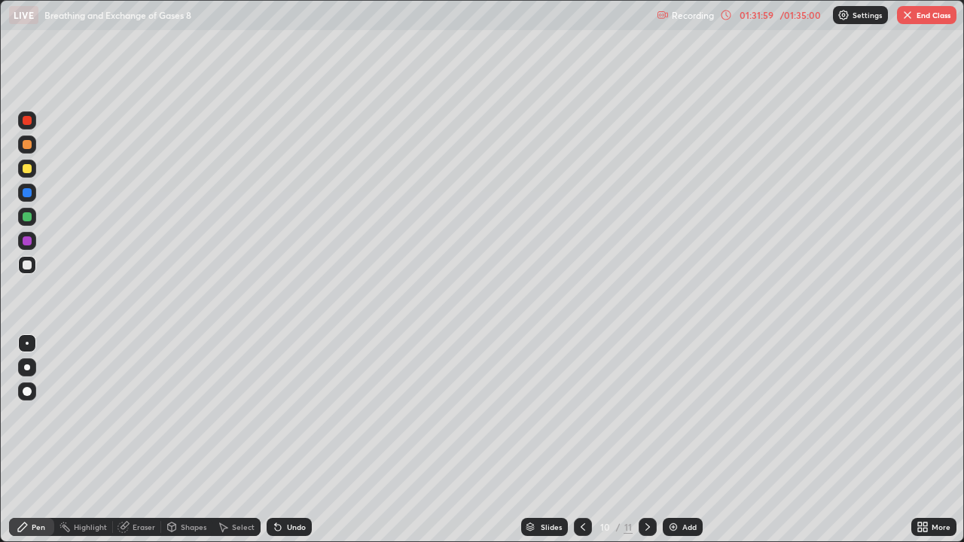
click at [646, 440] on icon at bounding box center [648, 528] width 5 height 8
click at [142, 440] on div "Eraser" at bounding box center [144, 528] width 23 height 8
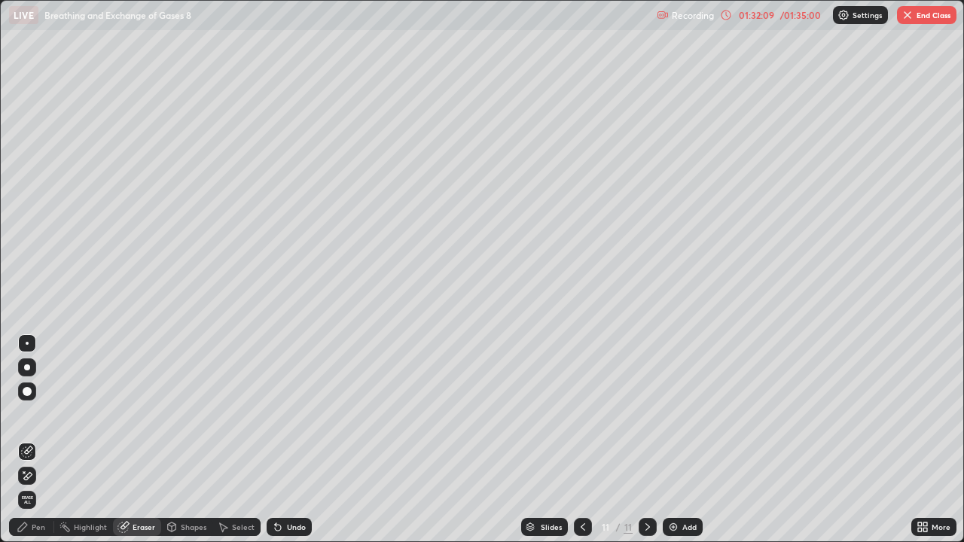
click at [42, 440] on div "Pen" at bounding box center [39, 528] width 14 height 8
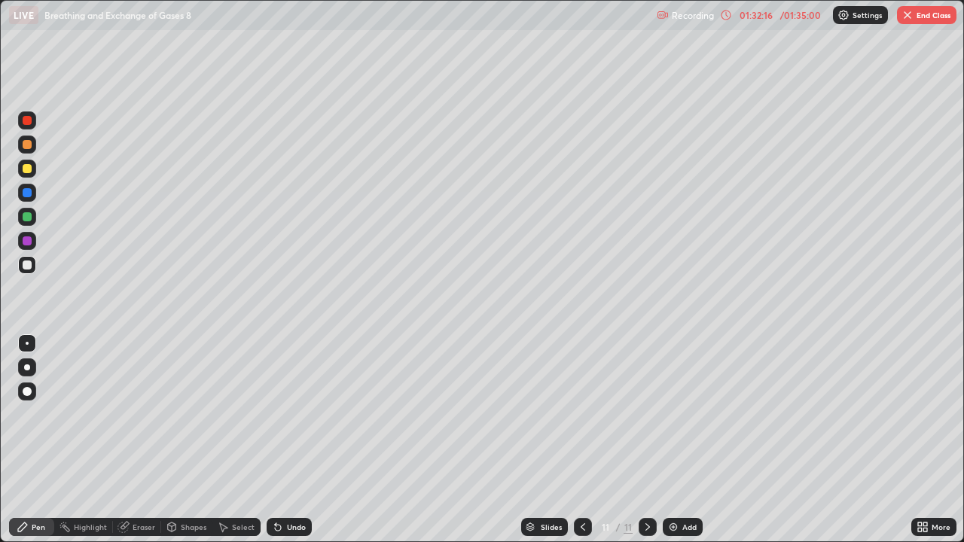
click at [142, 440] on div "Eraser" at bounding box center [144, 528] width 23 height 8
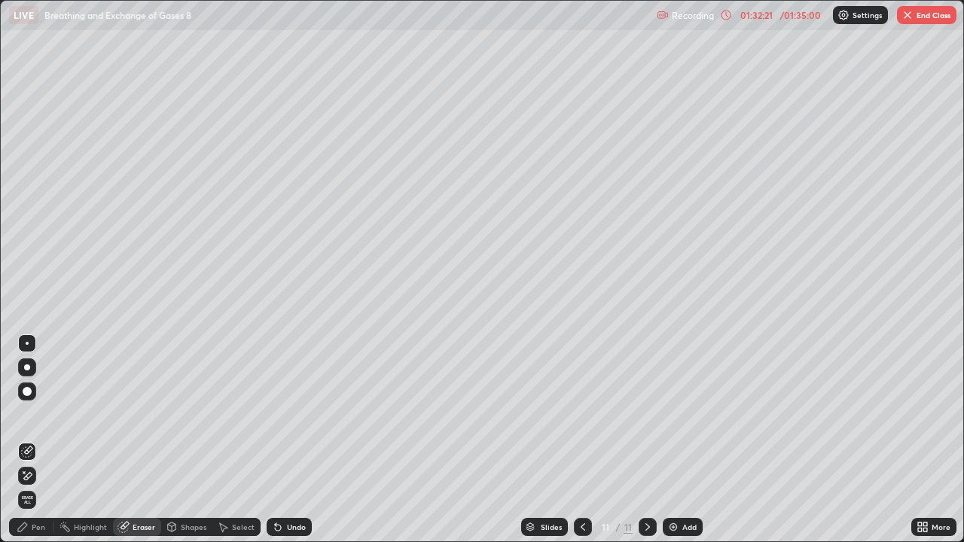
click at [41, 440] on div "Pen" at bounding box center [39, 528] width 14 height 8
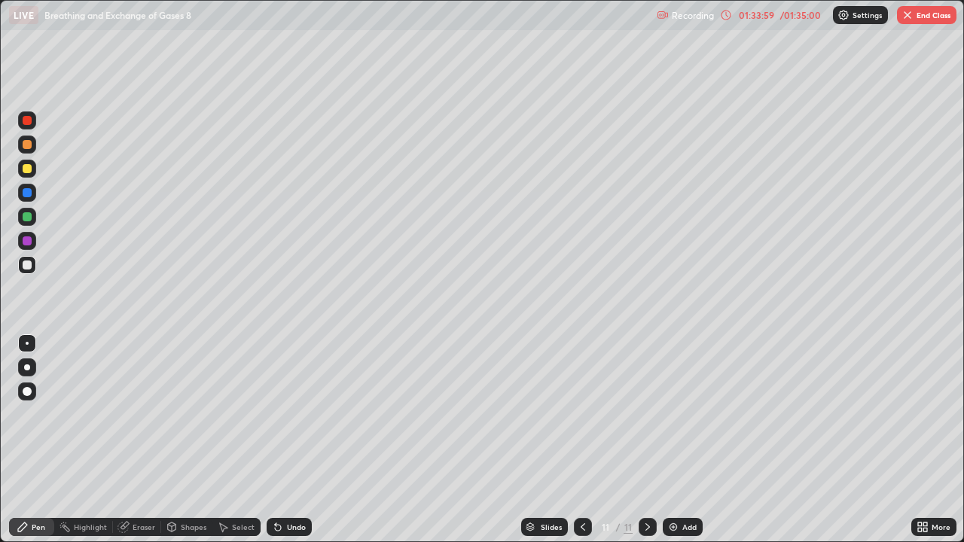
click at [28, 117] on div at bounding box center [27, 120] width 9 height 9
click at [586, 440] on div at bounding box center [583, 527] width 18 height 18
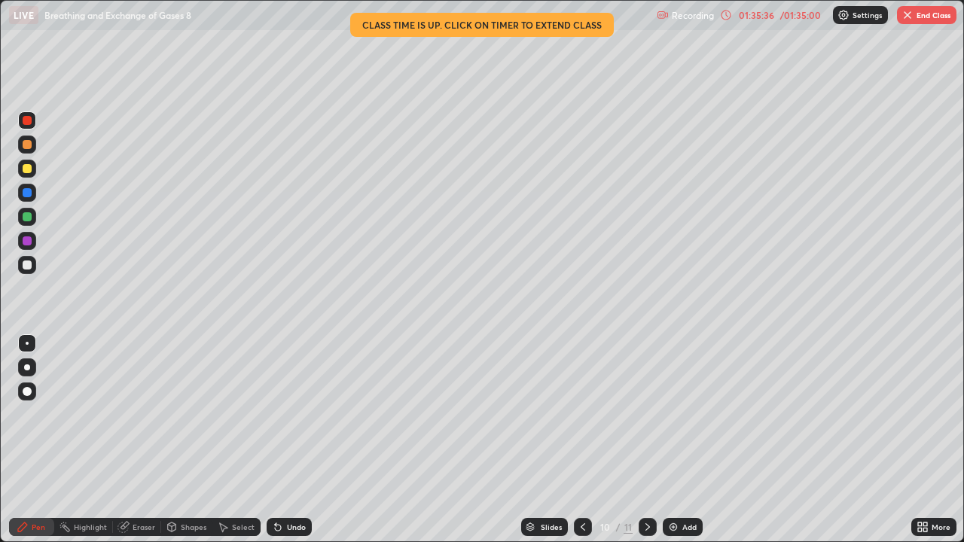
click at [644, 440] on icon at bounding box center [648, 527] width 12 height 12
click at [582, 440] on icon at bounding box center [583, 527] width 12 height 12
click at [909, 17] on img "button" at bounding box center [908, 15] width 12 height 12
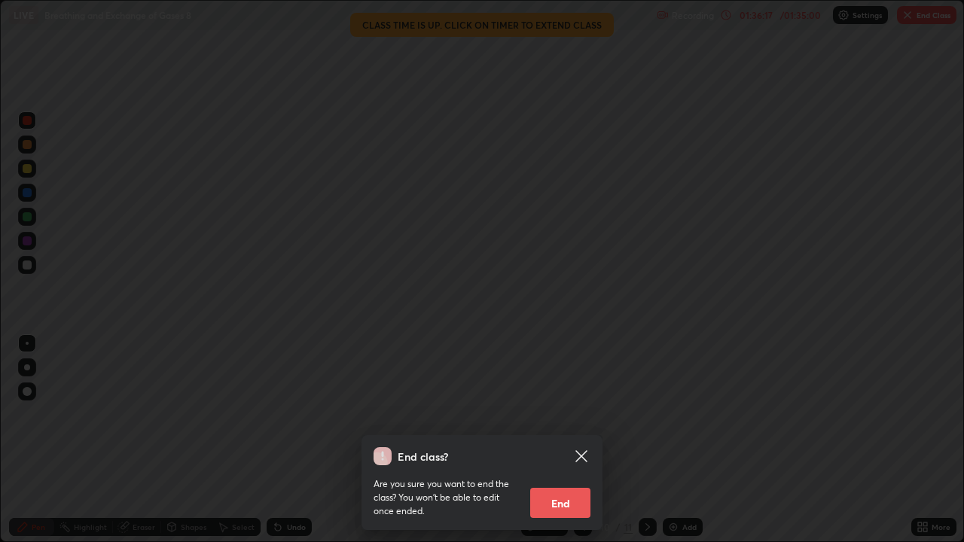
click at [588, 440] on icon at bounding box center [582, 456] width 18 height 18
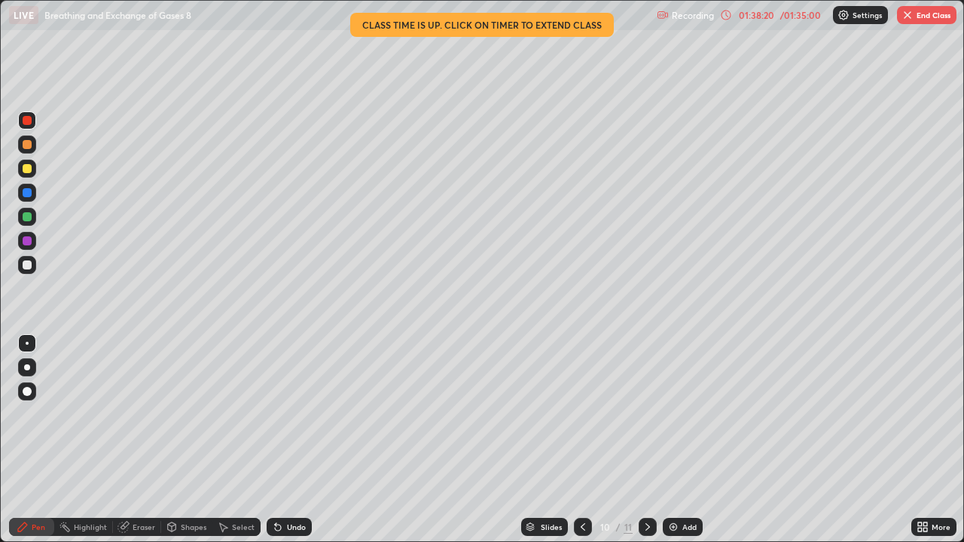
click at [646, 440] on icon at bounding box center [648, 527] width 12 height 12
click at [582, 440] on icon at bounding box center [583, 527] width 12 height 12
click at [934, 15] on button "End Class" at bounding box center [927, 15] width 60 height 18
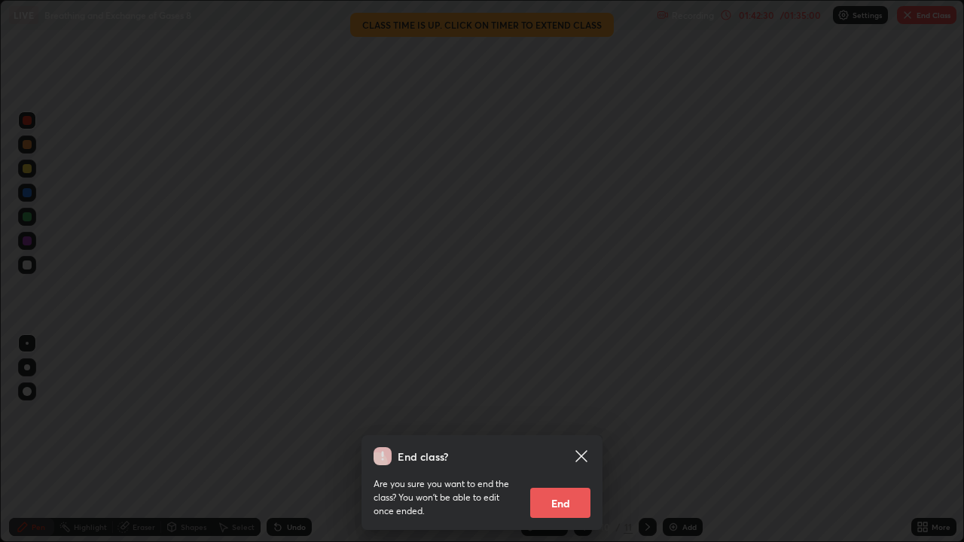
click at [575, 440] on button "End" at bounding box center [560, 503] width 60 height 30
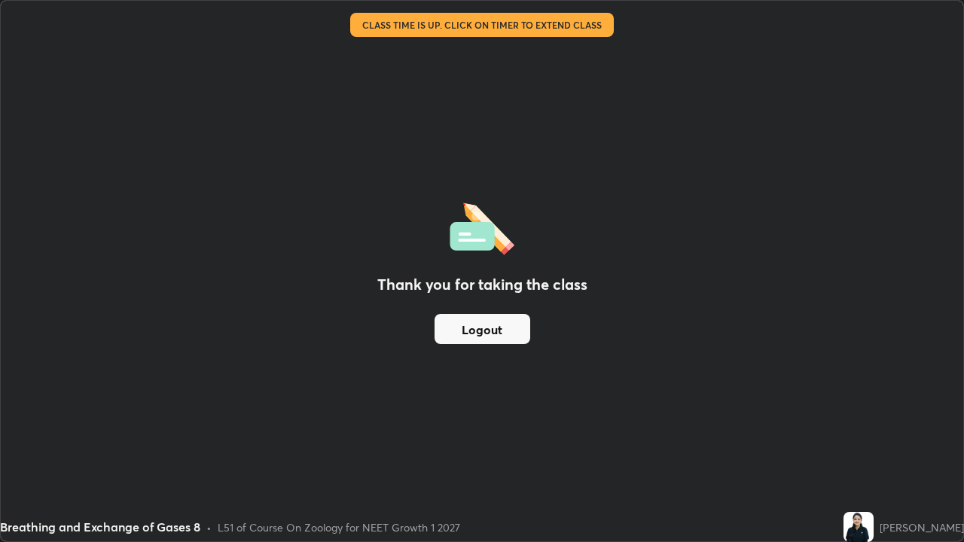
click at [492, 324] on button "Logout" at bounding box center [483, 329] width 96 height 30
